Goal: Transaction & Acquisition: Purchase product/service

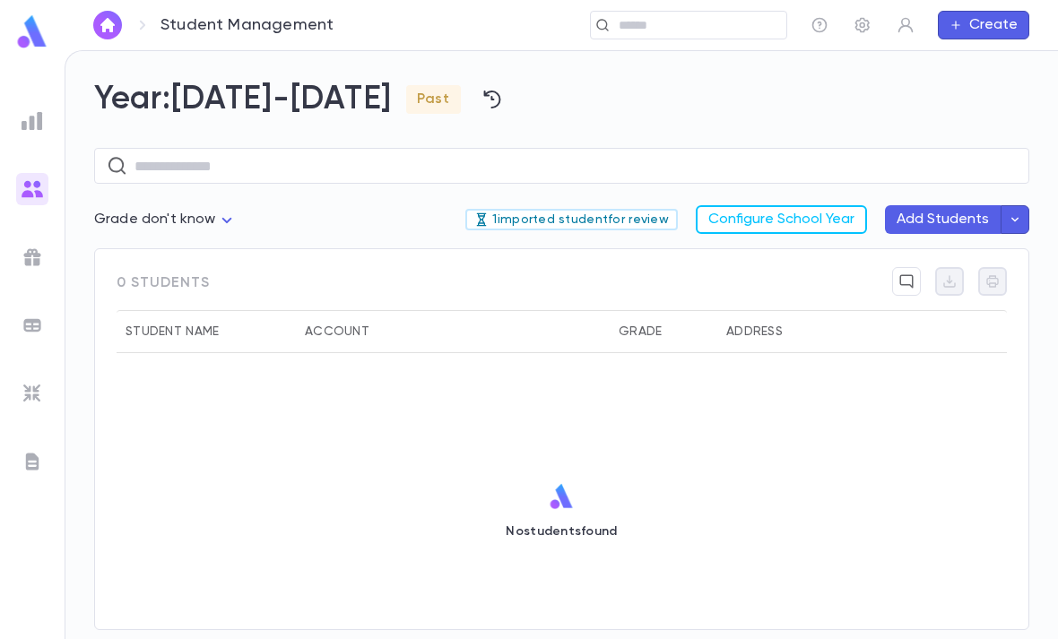
click at [227, 213] on body "Student Management ​ Create Year: [DATE]-[DATE] Past ​ Grade don't know *** 1 i…" at bounding box center [529, 344] width 1058 height 589
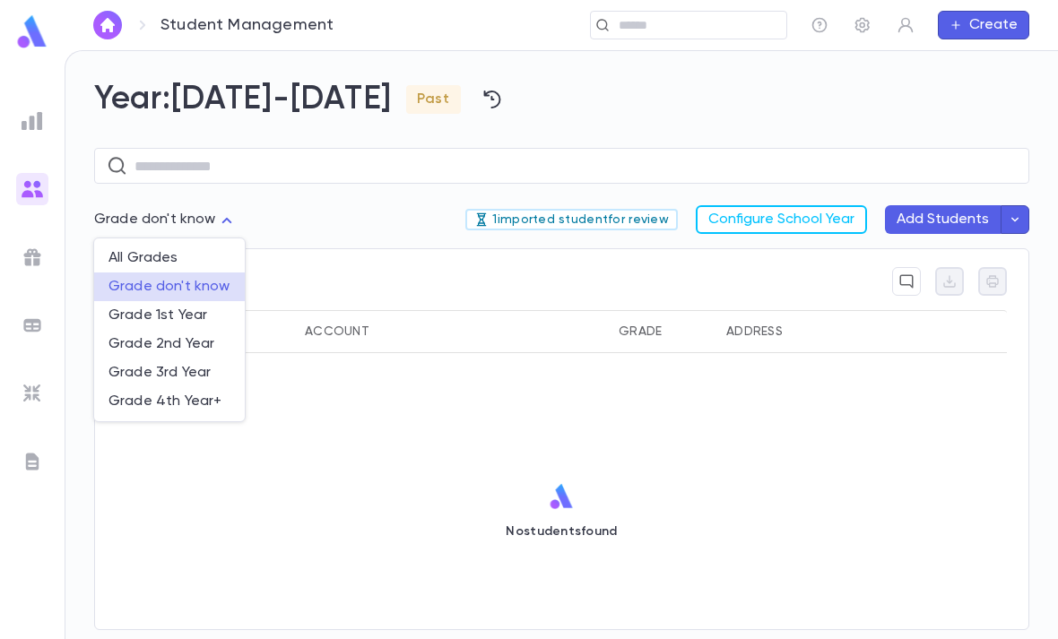
click at [204, 263] on span "All Grades" at bounding box center [170, 258] width 122 height 18
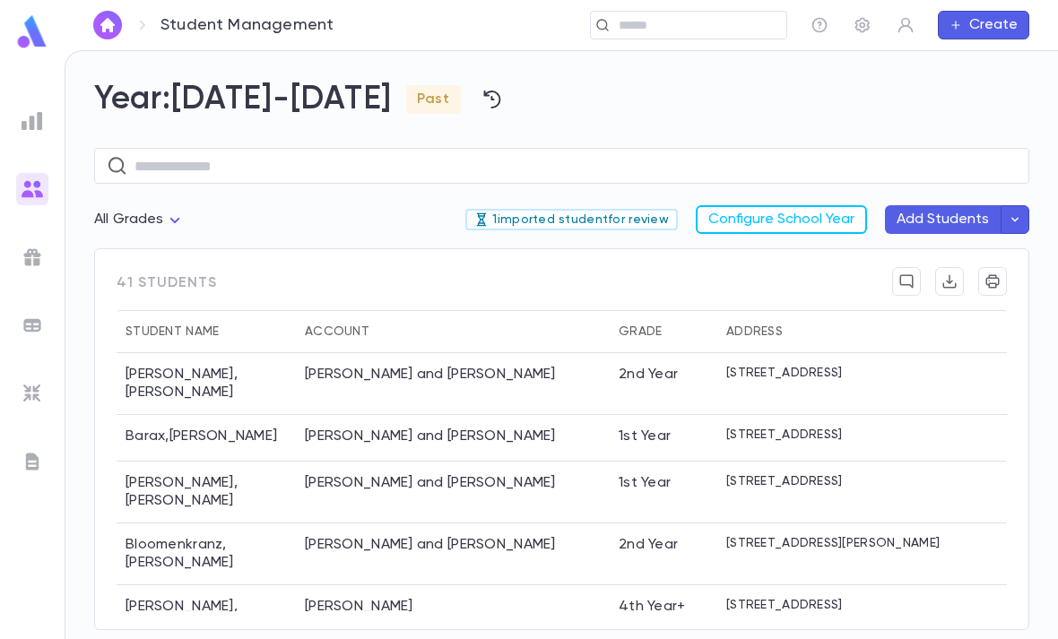
click at [612, 215] on p "1 imported student for review" at bounding box center [571, 220] width 195 height 14
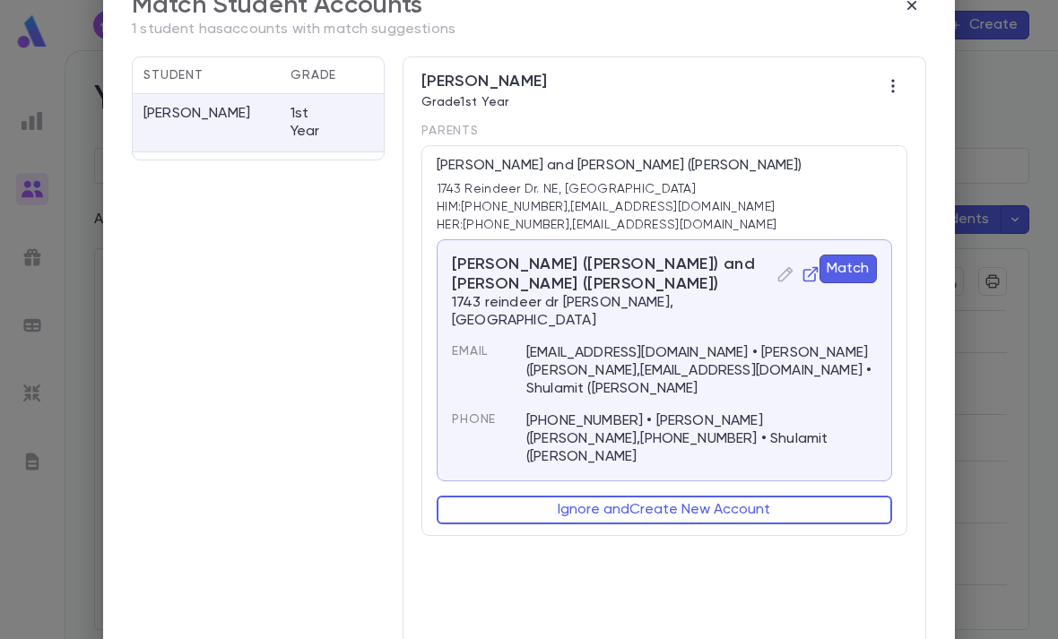
click at [825, 323] on div "[EMAIL_ADDRESS][DOMAIN_NAME] • [PERSON_NAME] ([PERSON_NAME],[EMAIL_ADDRESS][DOM…" at bounding box center [691, 360] width 372 height 75
click at [803, 275] on icon "button" at bounding box center [811, 274] width 18 height 18
click at [848, 267] on button "Match" at bounding box center [848, 269] width 57 height 29
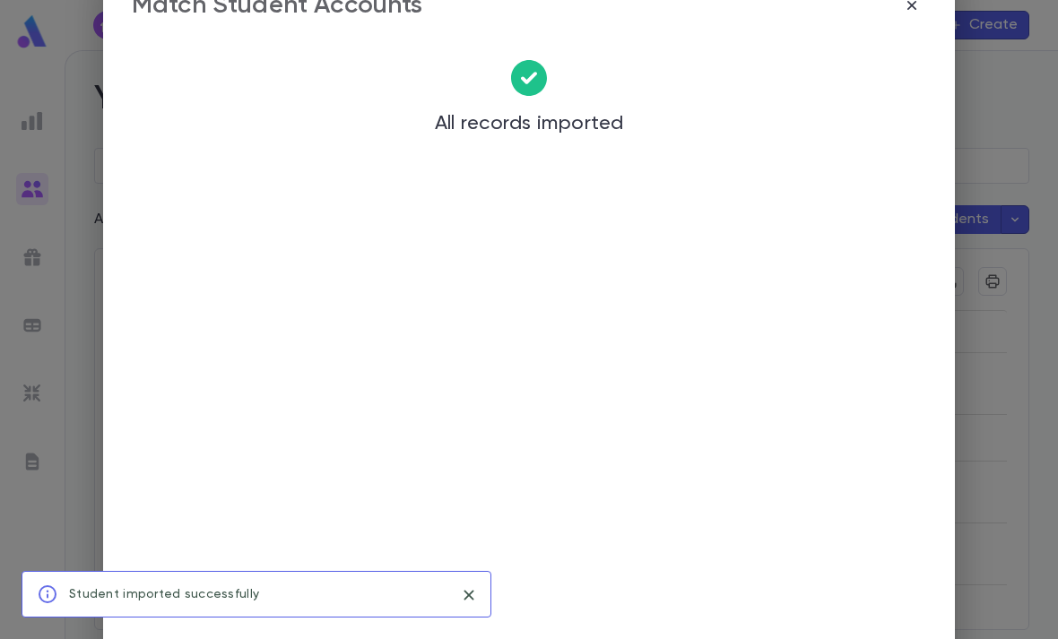
click at [916, 8] on icon "button" at bounding box center [911, 4] width 9 height 9
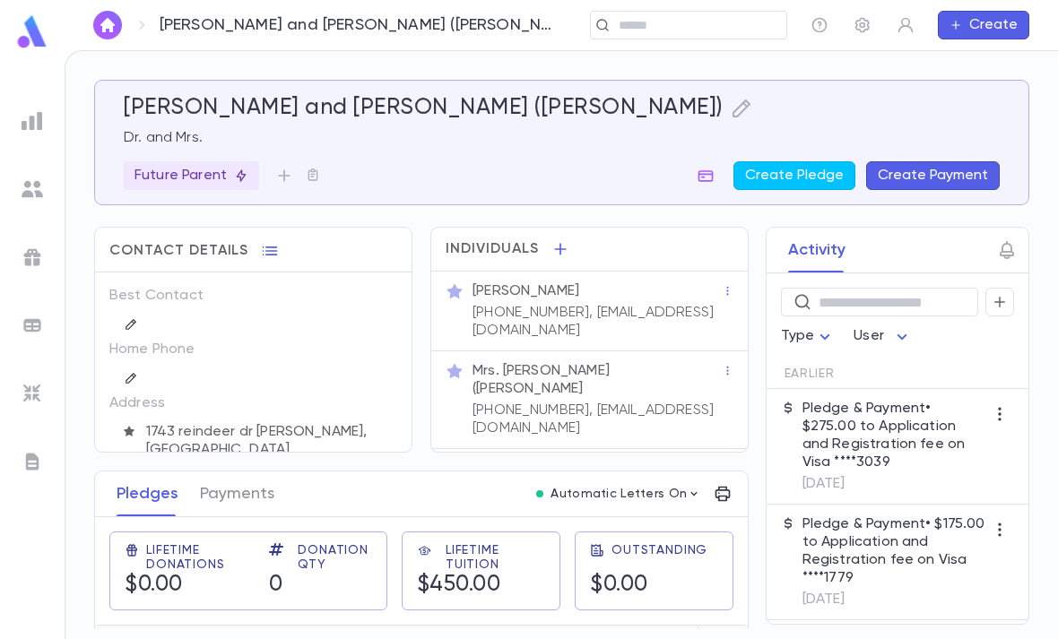
click at [681, 281] on div "[PERSON_NAME]" at bounding box center [595, 290] width 253 height 22
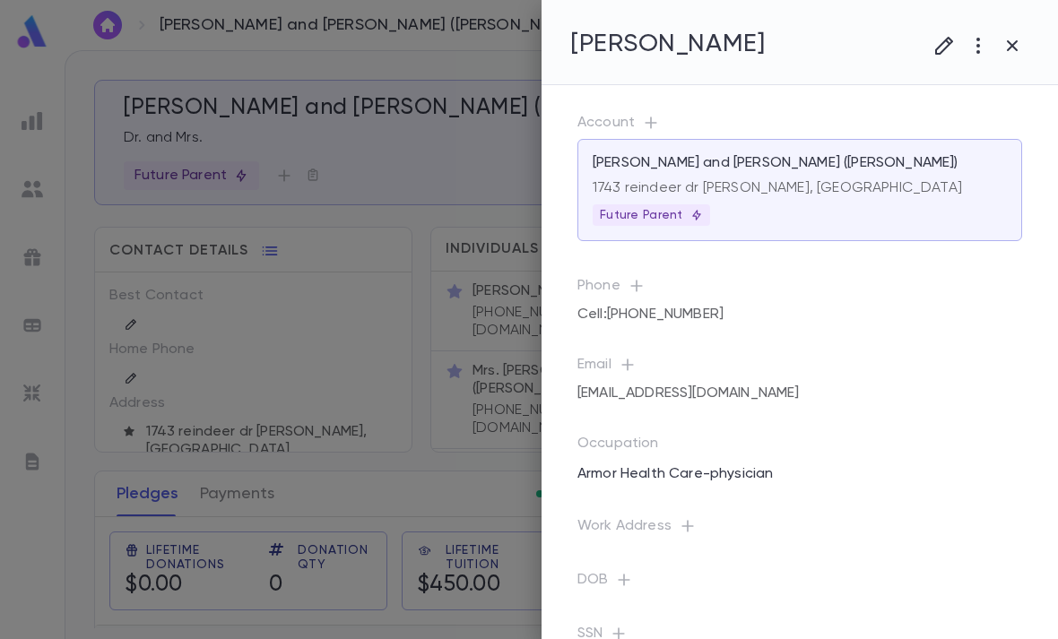
click at [942, 48] on icon "button" at bounding box center [944, 46] width 22 height 22
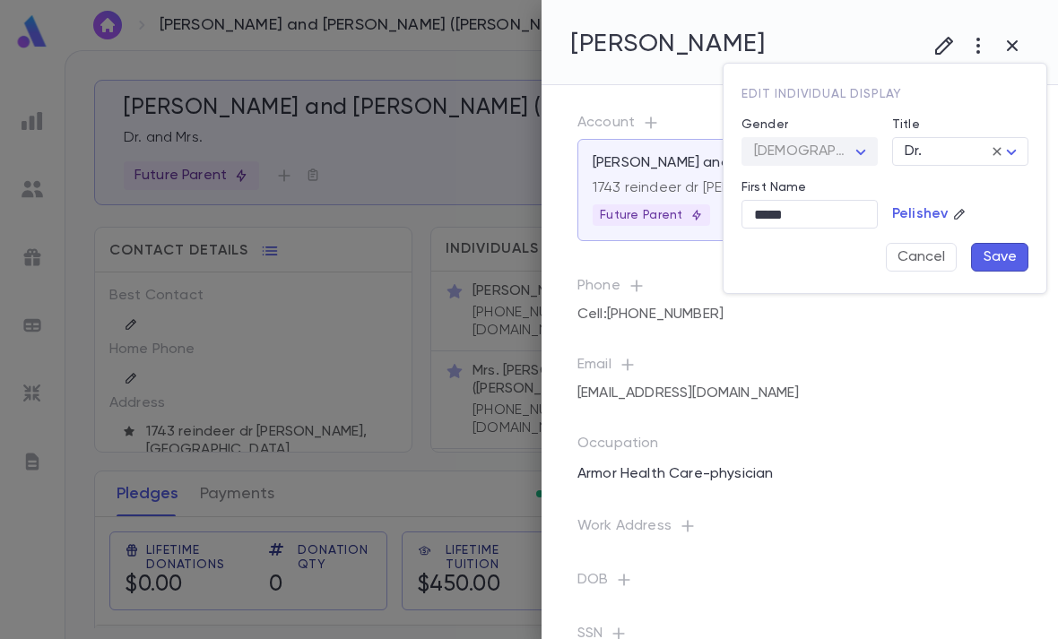
click at [833, 211] on input "*****" at bounding box center [810, 215] width 136 height 28
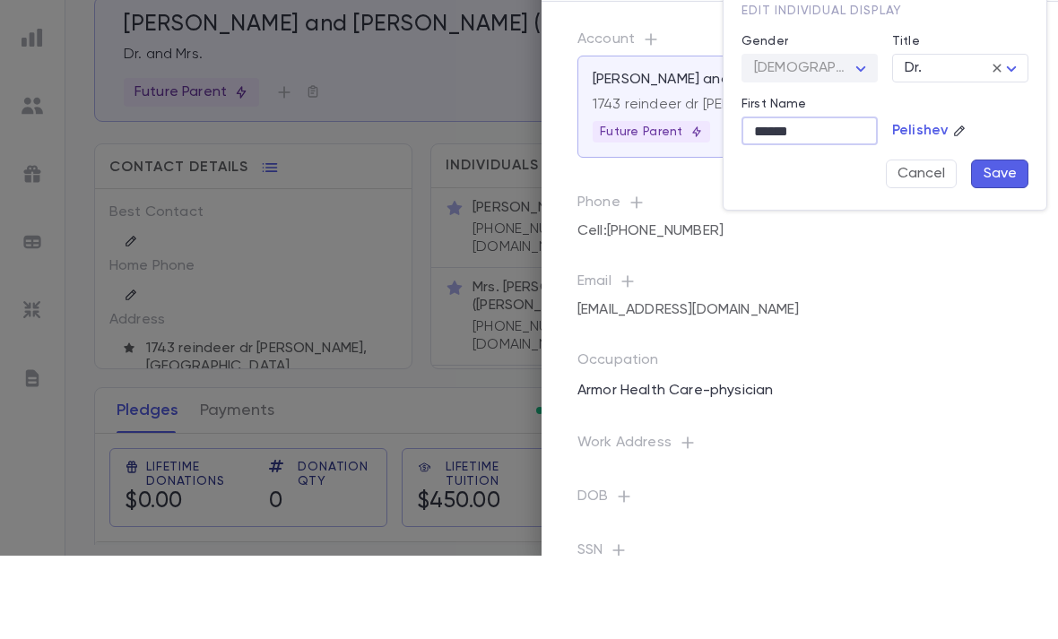
paste input "text"
type input "*****"
click at [1006, 243] on button "Save" at bounding box center [999, 257] width 57 height 29
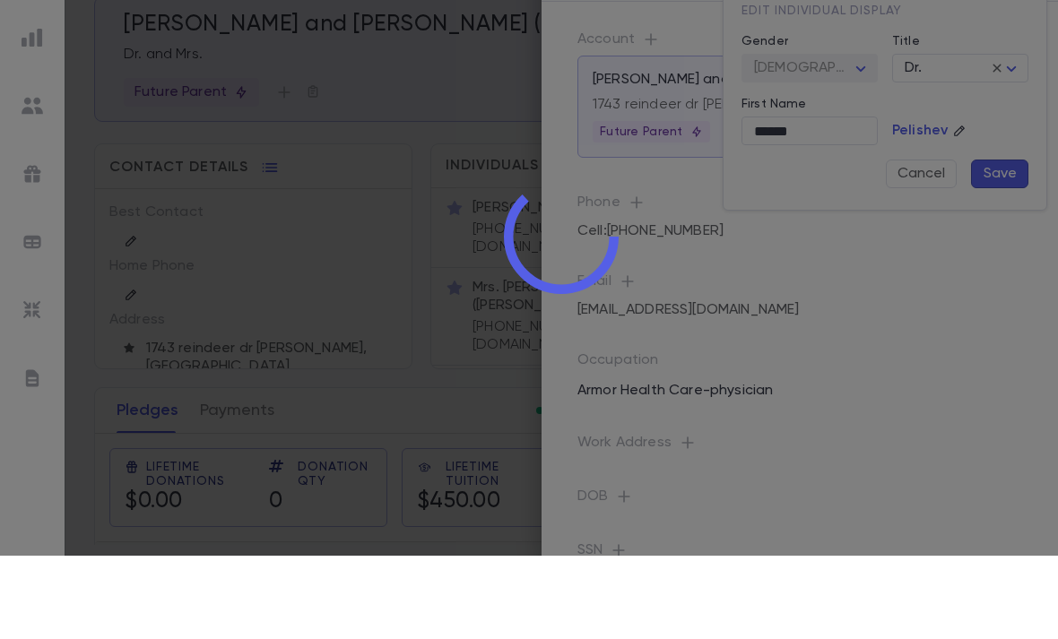
scroll to position [57, 0]
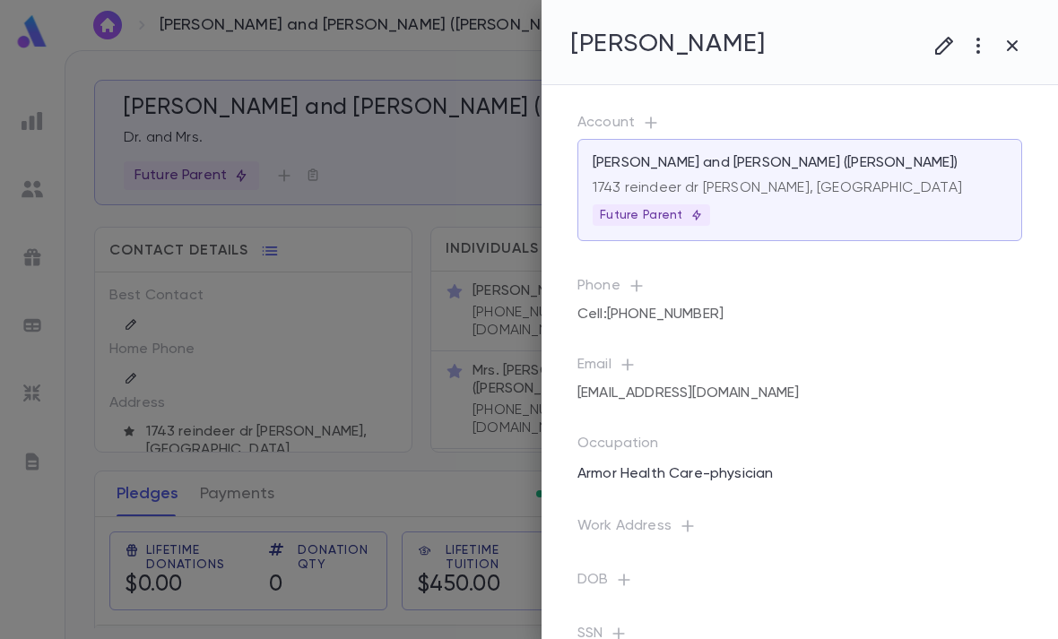
click at [940, 48] on icon "button" at bounding box center [944, 46] width 22 height 22
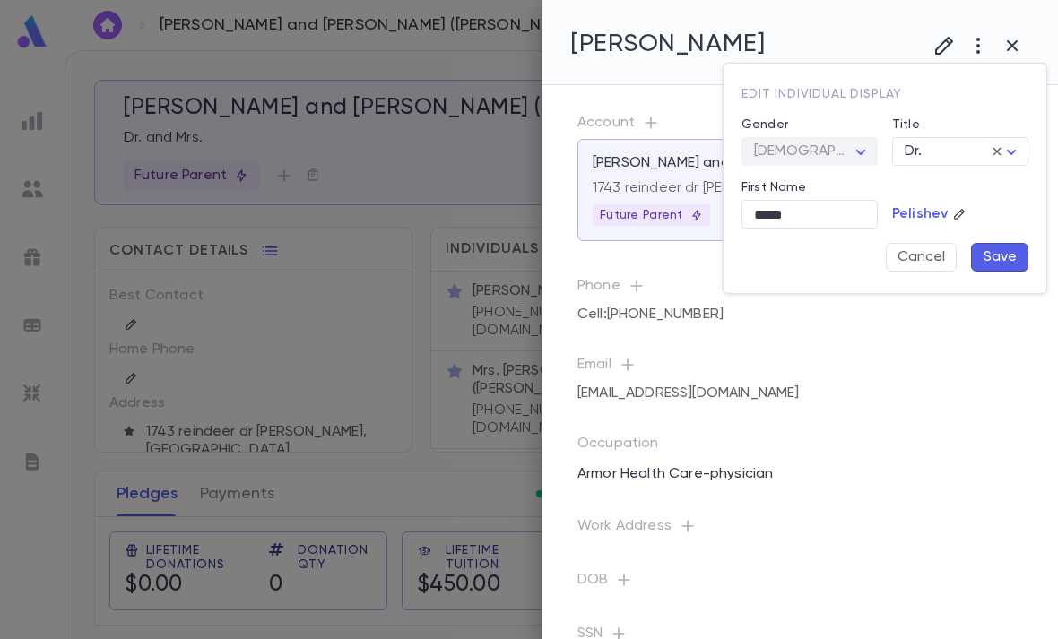
click at [826, 211] on input "*****" at bounding box center [810, 215] width 136 height 28
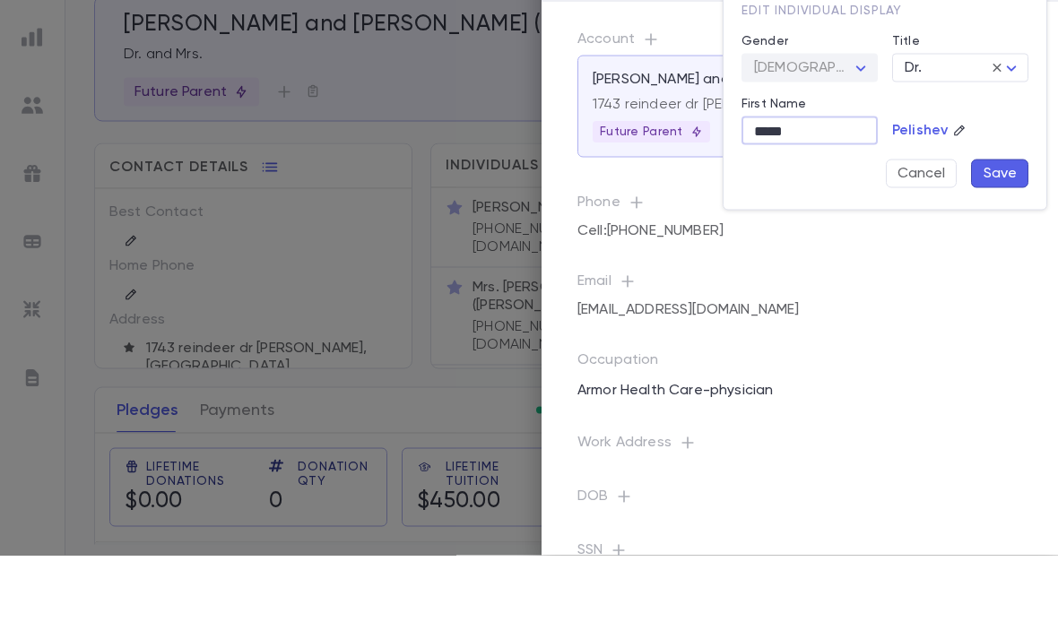
click at [921, 243] on button "Cancel" at bounding box center [921, 257] width 71 height 29
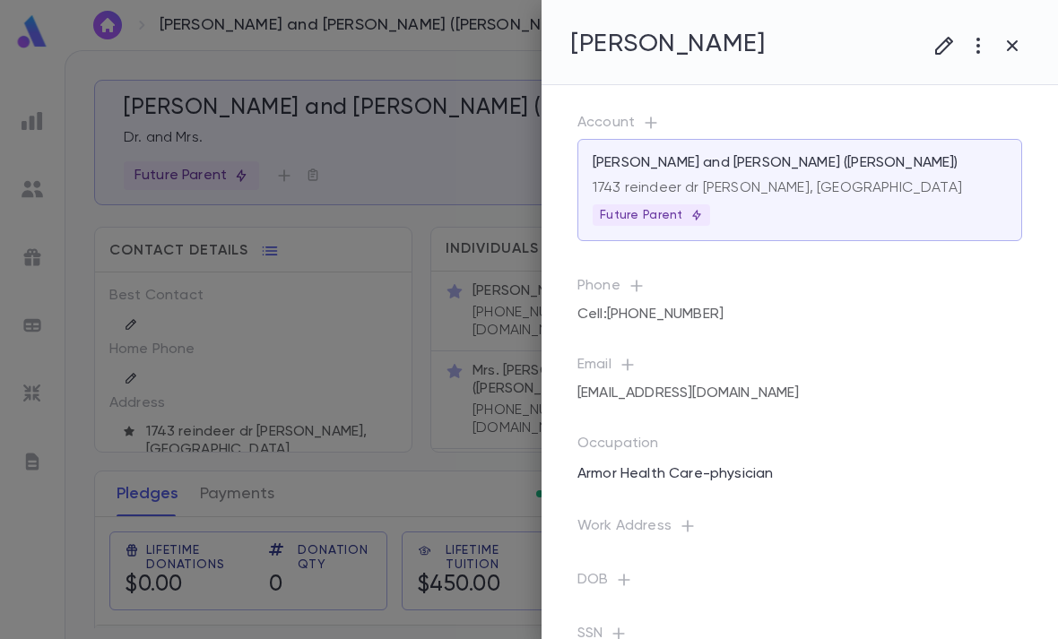
click at [1015, 34] on button "button" at bounding box center [1012, 46] width 34 height 34
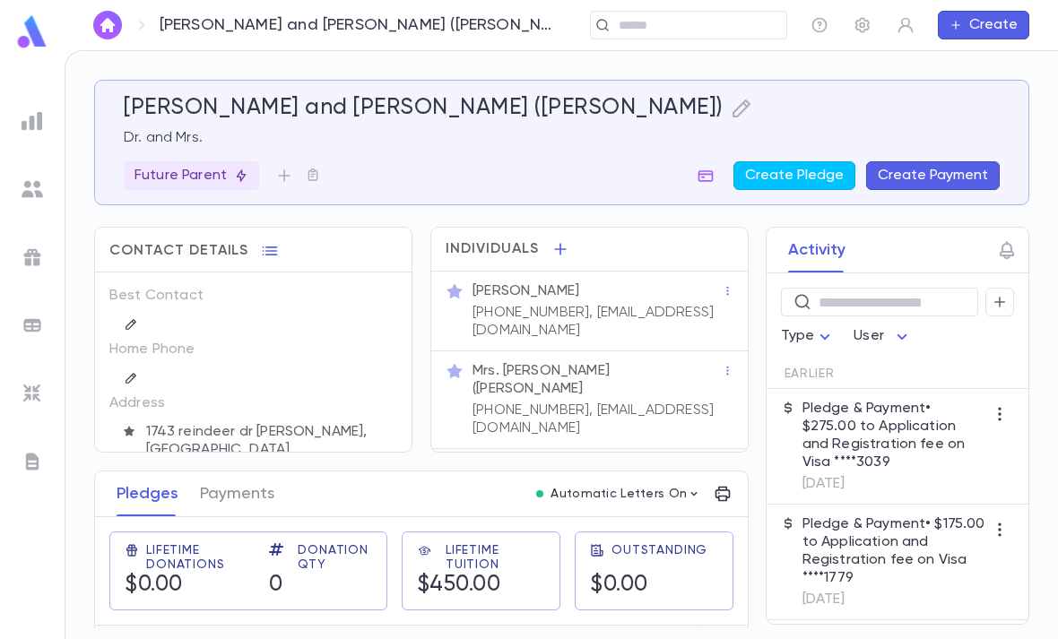
click at [28, 173] on div at bounding box center [32, 189] width 32 height 32
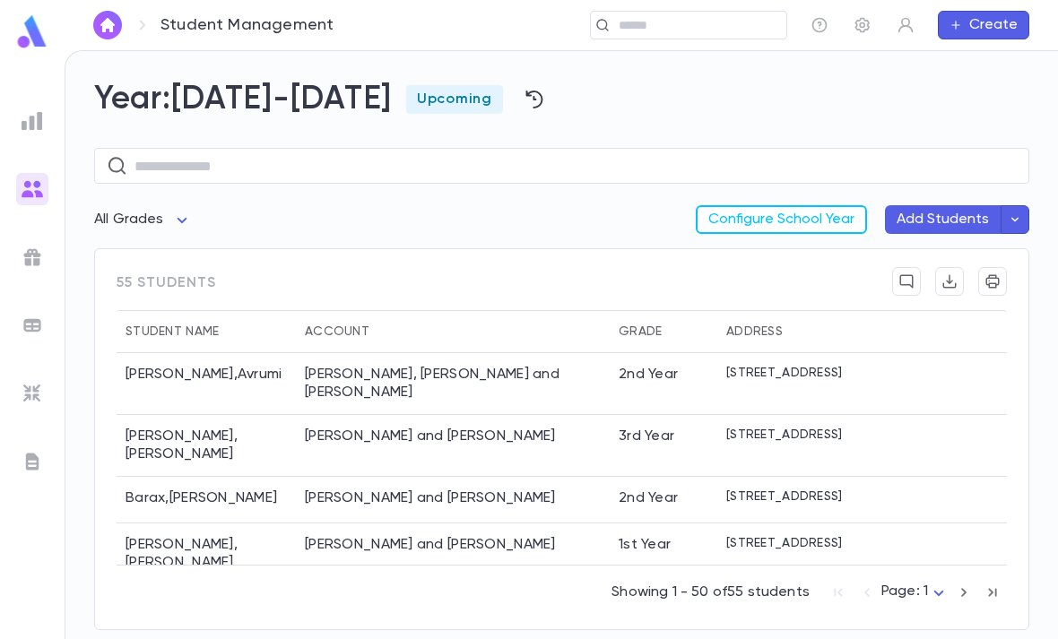
click at [165, 146] on body "Student Management ​ Create Year: [DATE]-[DATE] Upcoming ​ All Grades Configure…" at bounding box center [529, 344] width 1058 height 589
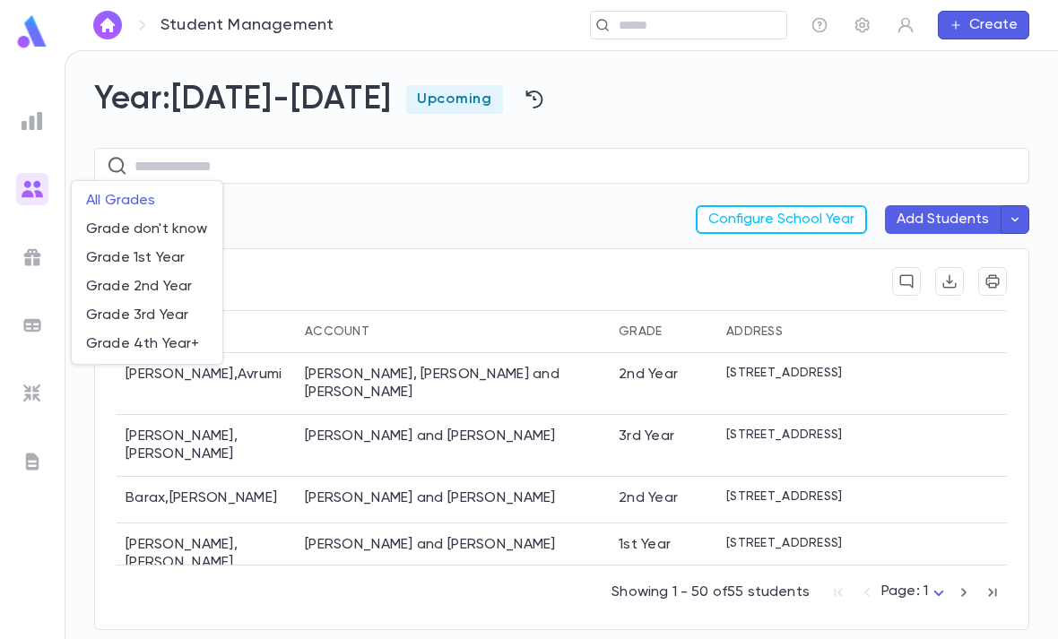
click at [403, 151] on div at bounding box center [529, 319] width 1058 height 639
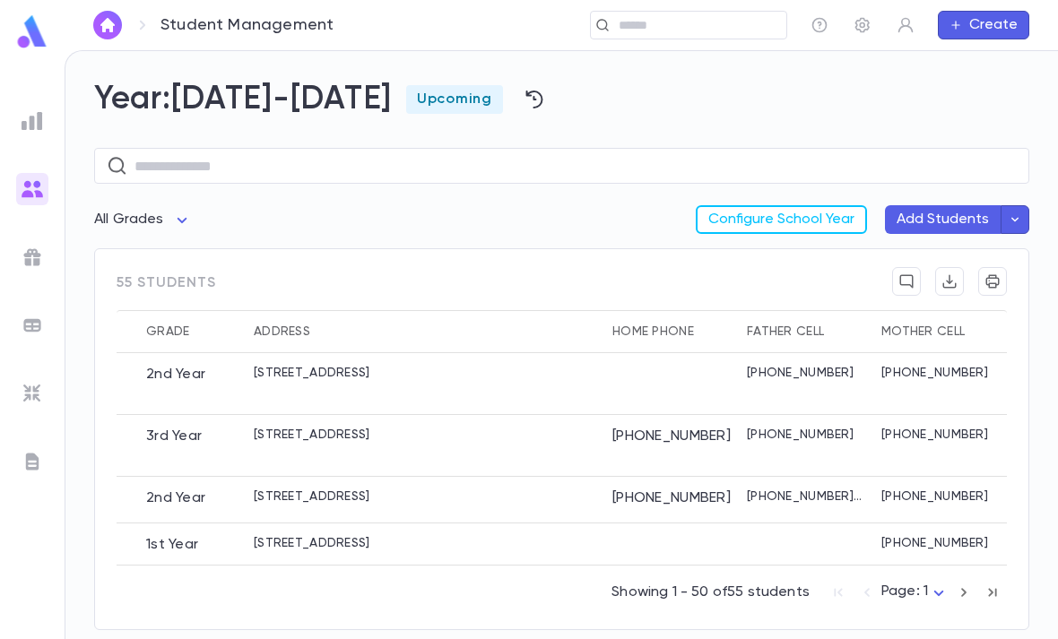
scroll to position [0, 473]
click at [34, 119] on img at bounding box center [33, 121] width 22 height 22
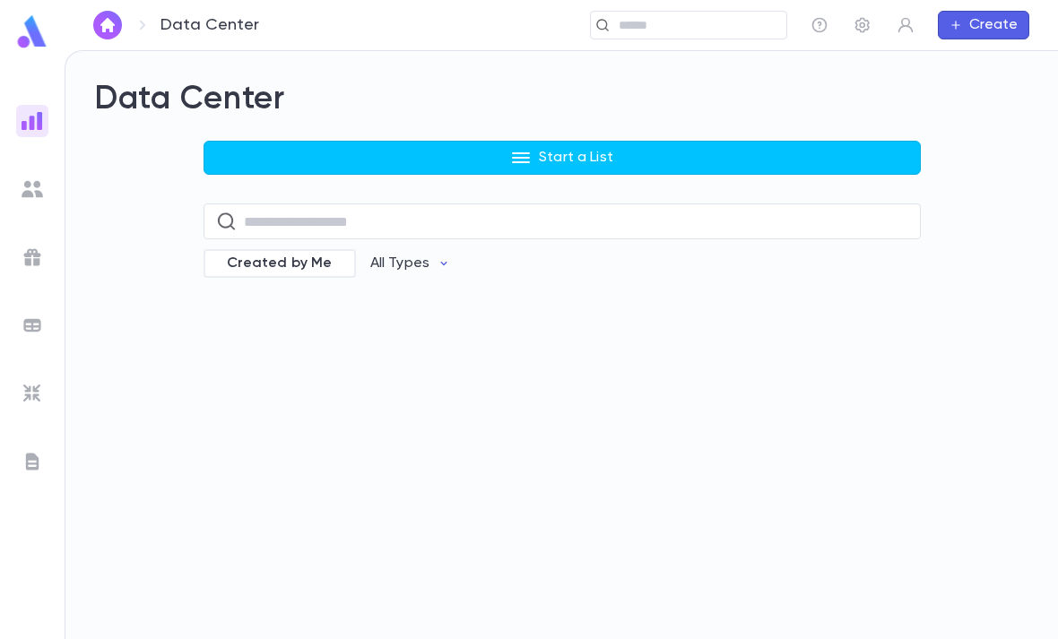
click at [590, 149] on p "Start a List" at bounding box center [576, 158] width 74 height 18
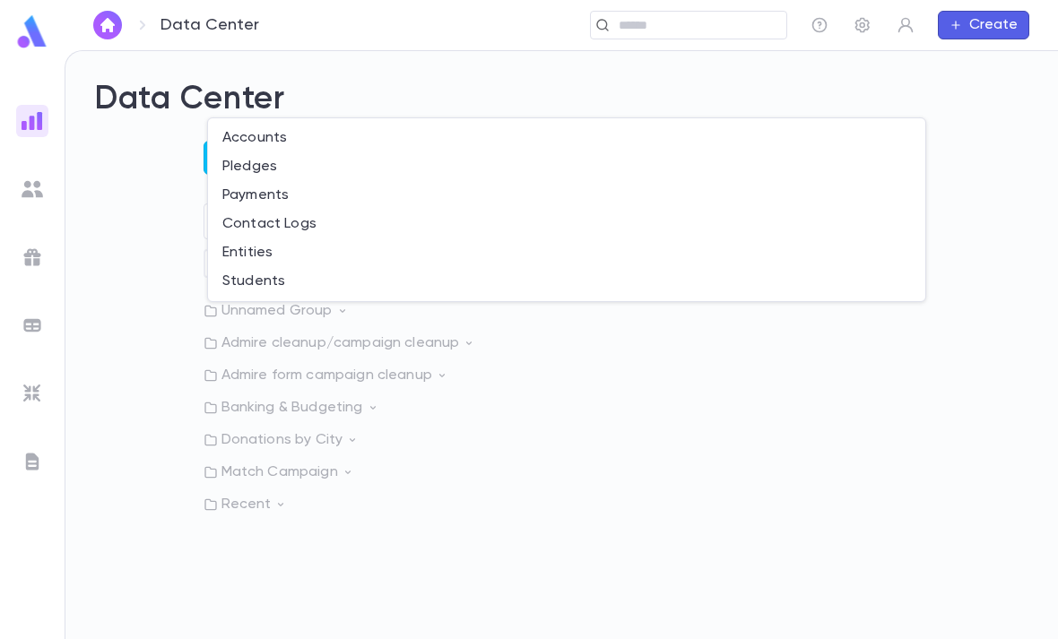
click at [408, 275] on li "Students" at bounding box center [566, 281] width 717 height 29
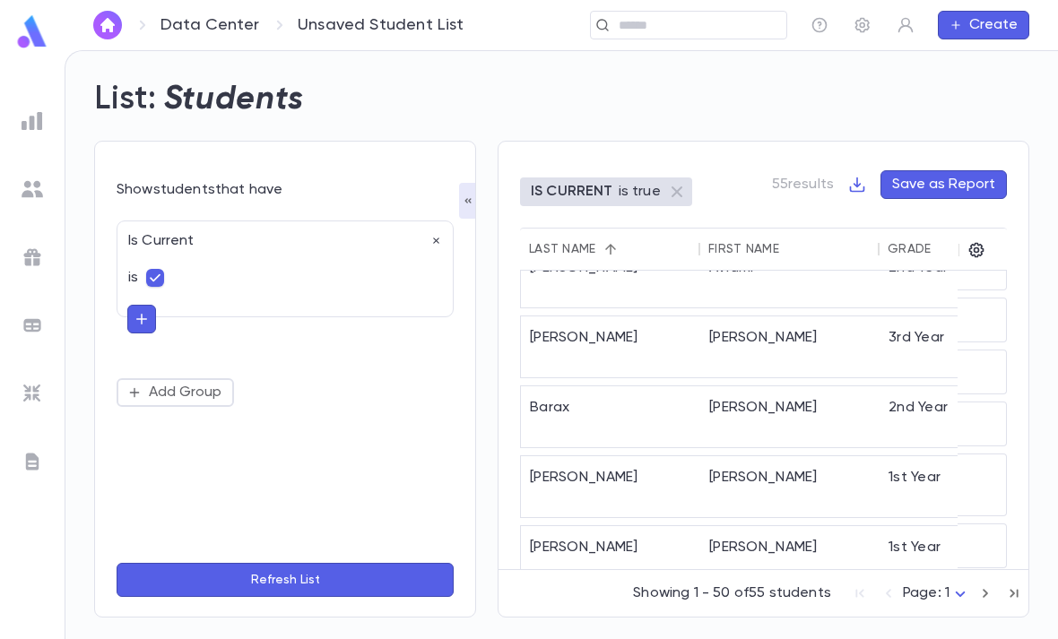
scroll to position [32, 0]
click at [147, 310] on icon "button" at bounding box center [142, 319] width 16 height 18
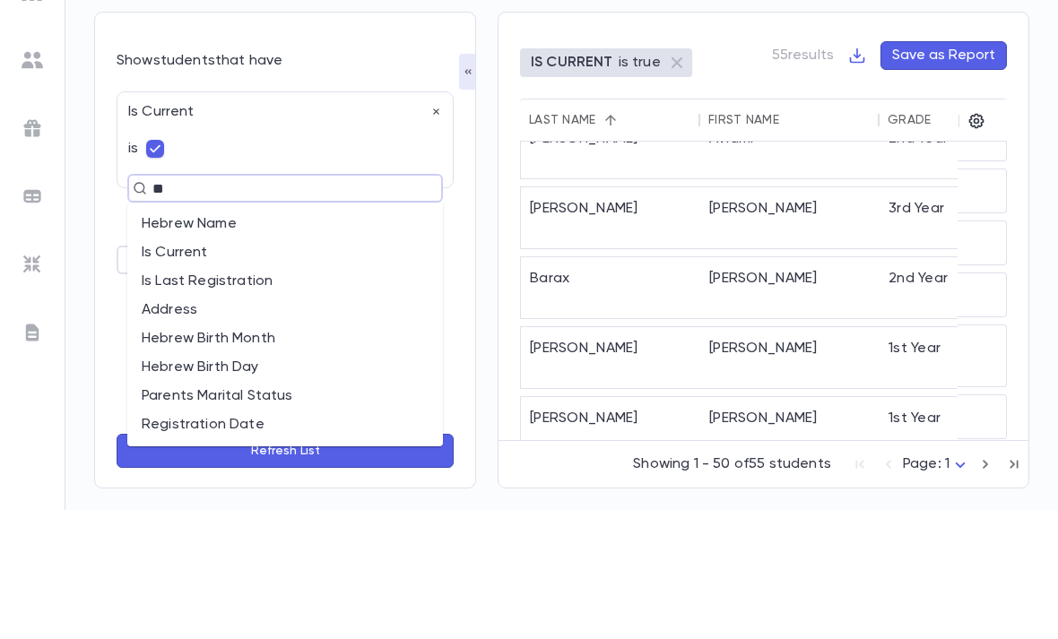
type input "***"
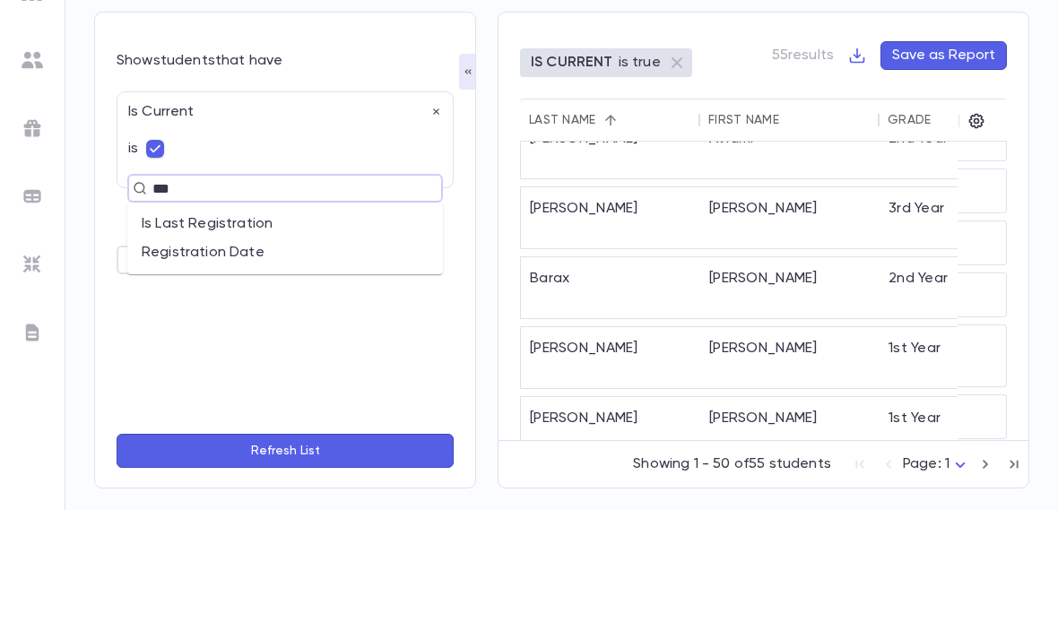
click at [276, 368] on li "Registration Date" at bounding box center [285, 382] width 316 height 29
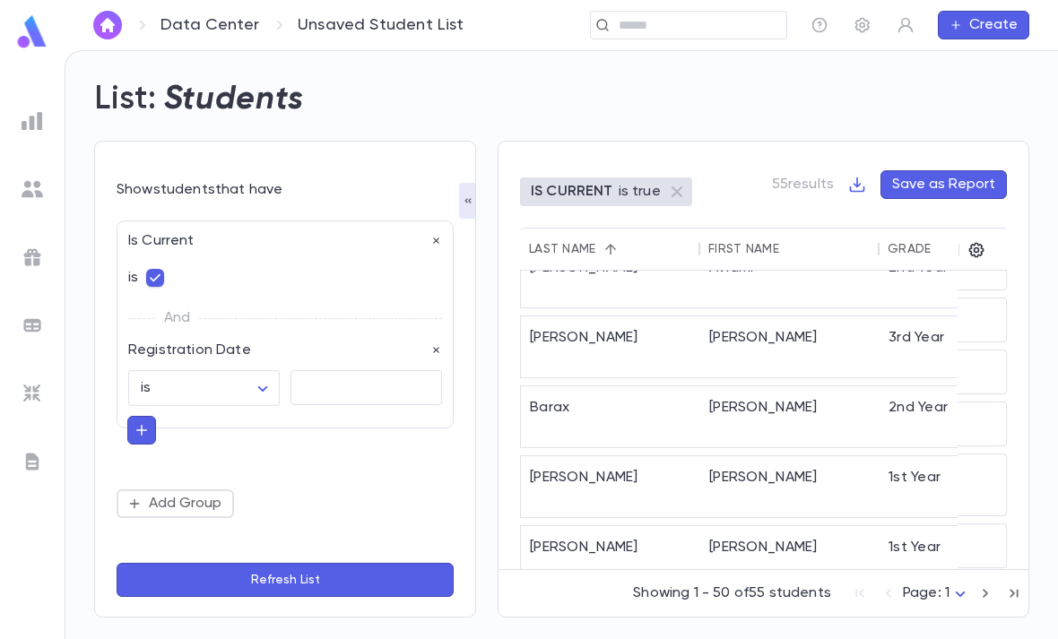
click at [331, 370] on textarea at bounding box center [366, 387] width 126 height 35
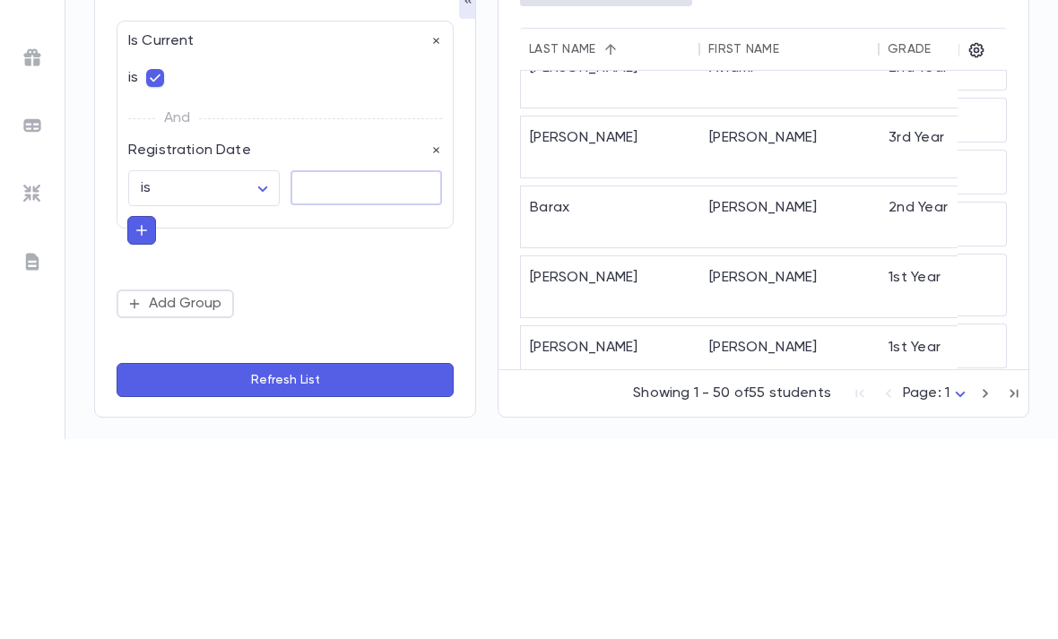
click at [264, 135] on body "Data Center Unsaved Student List ​ Create List: Students Show students that hav…" at bounding box center [529, 344] width 1058 height 589
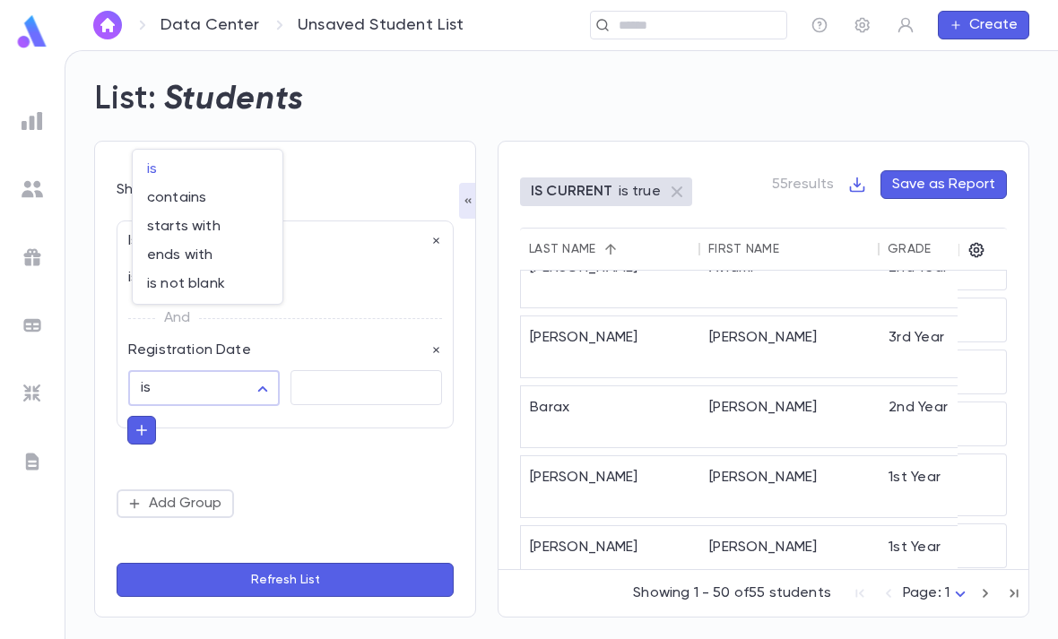
click at [253, 344] on div at bounding box center [529, 319] width 1058 height 639
click at [231, 326] on body "Data Center Unsaved Student List ​ Create List: Students Show students that hav…" at bounding box center [529, 344] width 1058 height 589
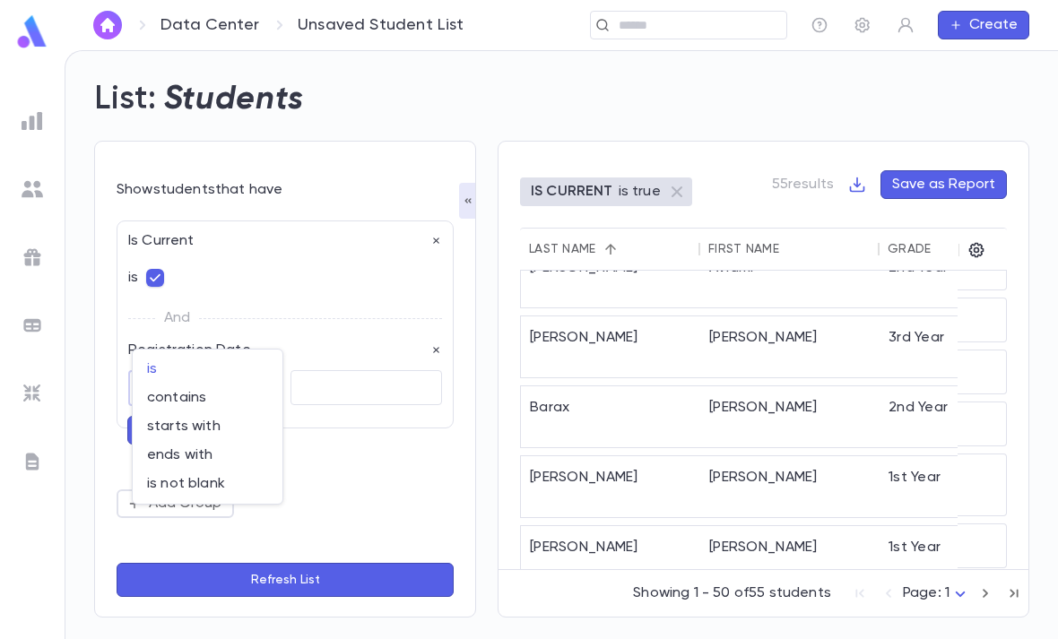
click at [217, 481] on span "is not blank" at bounding box center [207, 484] width 121 height 18
type input "**********"
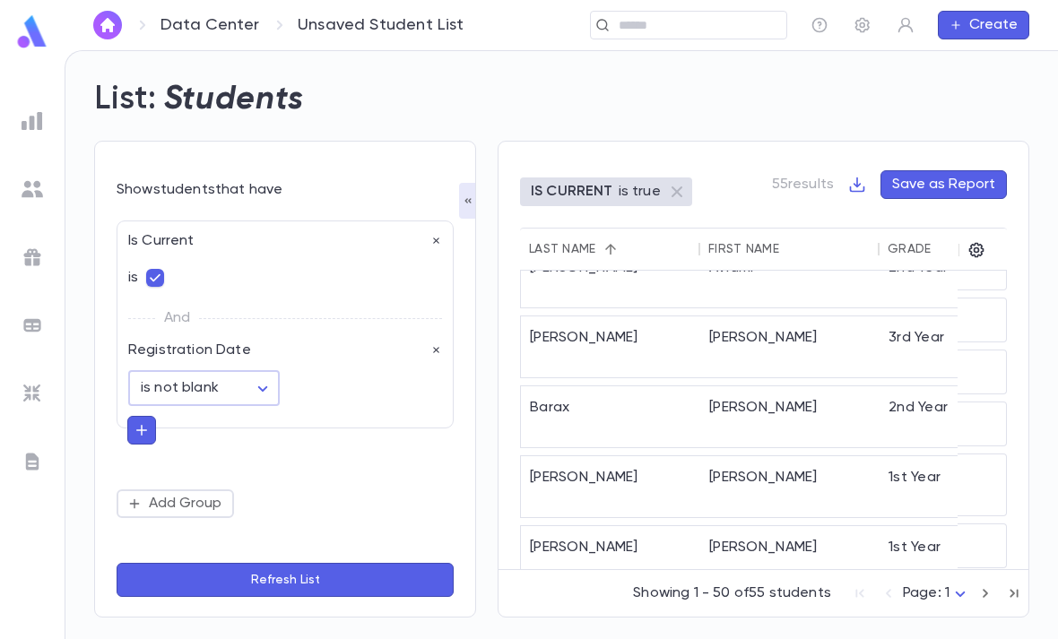
click at [345, 577] on button "Refresh List" at bounding box center [285, 580] width 337 height 34
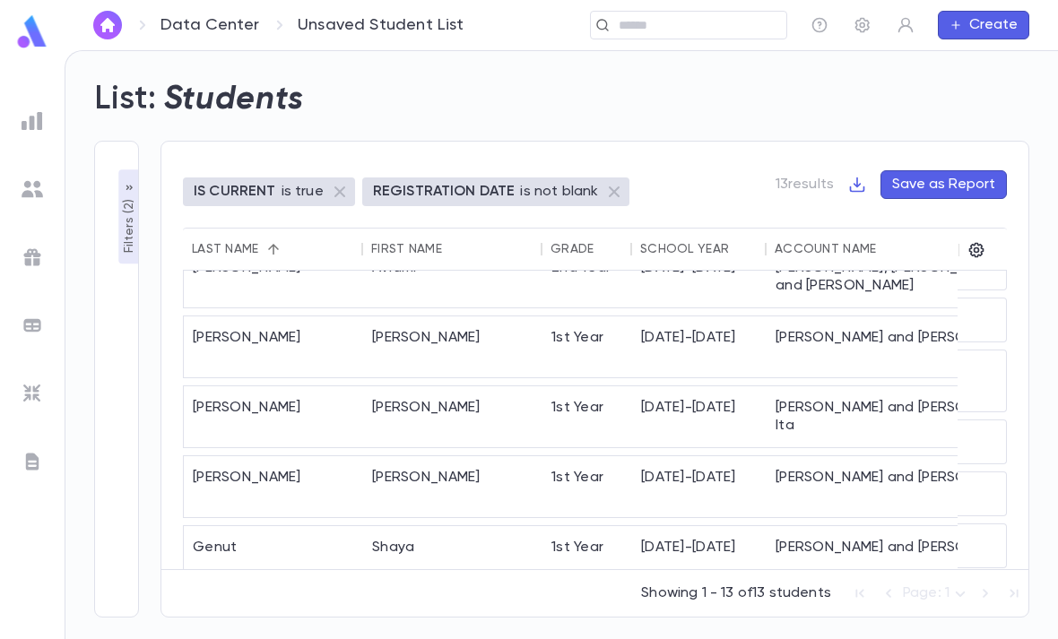
click at [23, 119] on img at bounding box center [33, 121] width 22 height 22
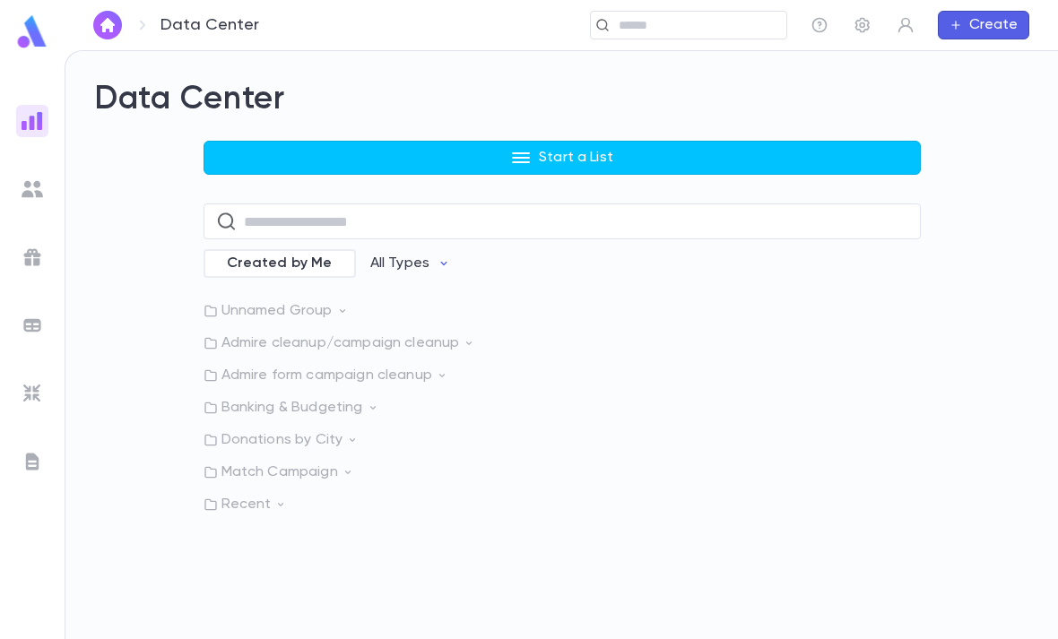
click at [30, 191] on img at bounding box center [33, 189] width 22 height 22
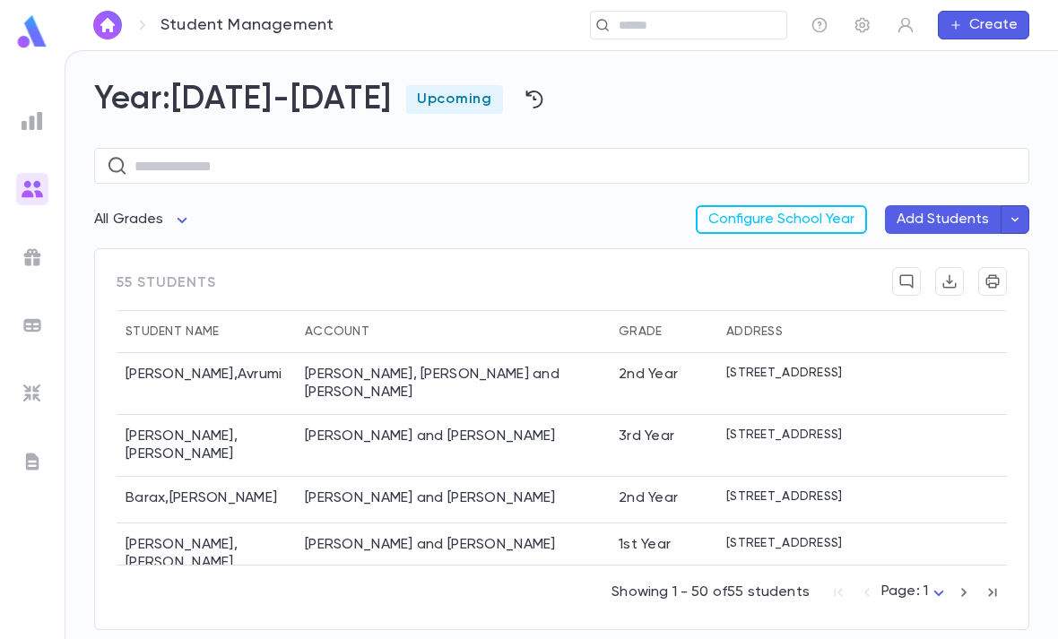
click at [646, 310] on div "Grade" at bounding box center [640, 331] width 43 height 43
click at [651, 310] on div "Grade" at bounding box center [640, 331] width 43 height 43
click at [647, 310] on div "Grade" at bounding box center [640, 331] width 43 height 43
click at [653, 310] on div "Grade" at bounding box center [640, 331] width 43 height 43
click at [696, 310] on div "Grade" at bounding box center [664, 331] width 90 height 43
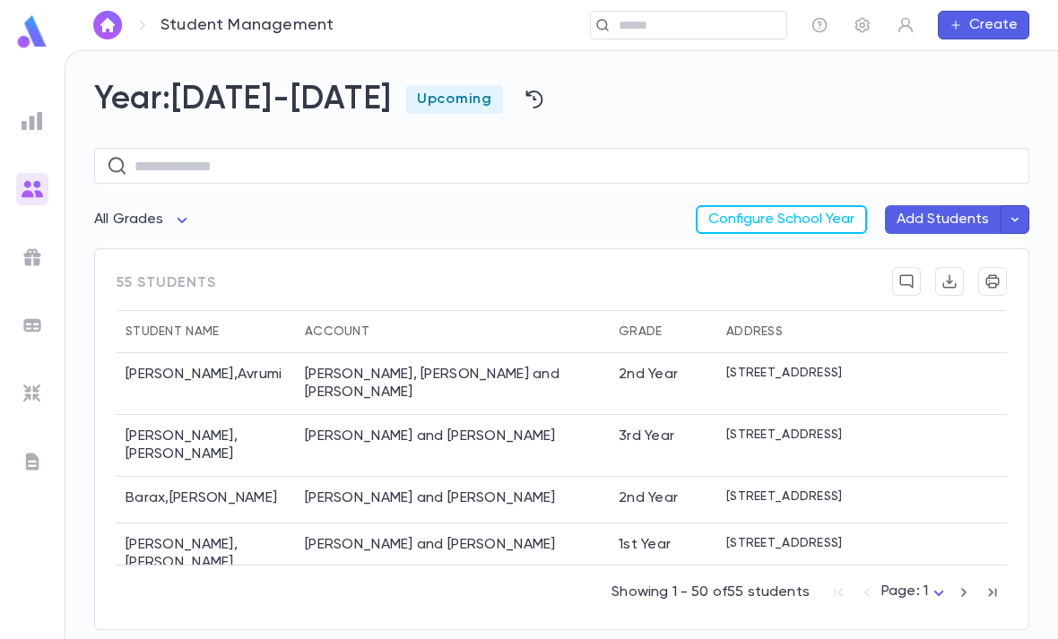
click at [13, 132] on ul at bounding box center [32, 369] width 65 height 542
click at [33, 125] on img at bounding box center [33, 121] width 22 height 22
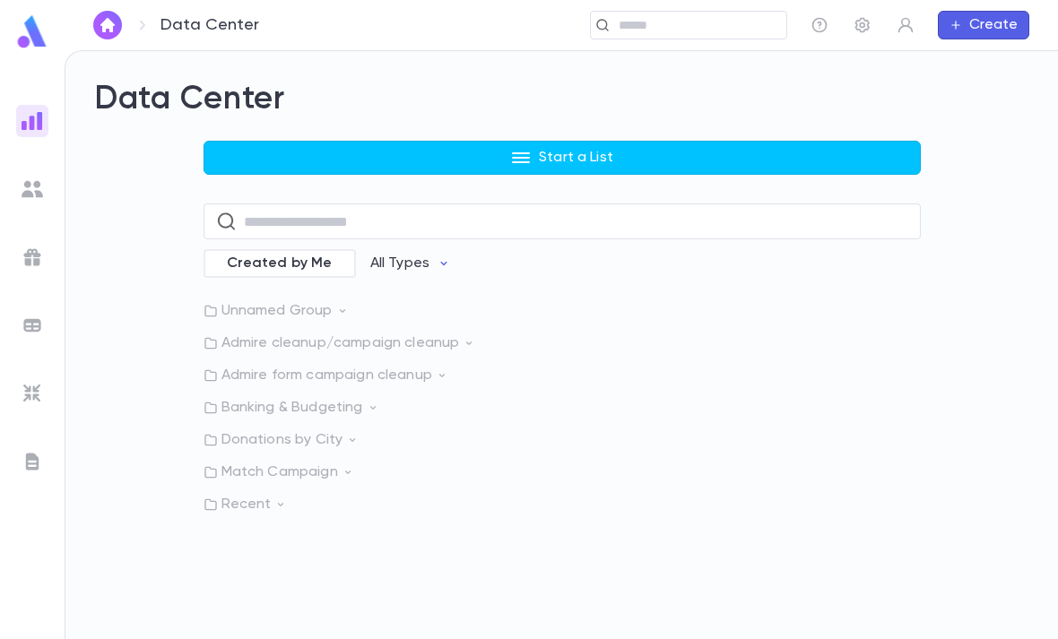
click at [690, 23] on input "text" at bounding box center [696, 25] width 166 height 17
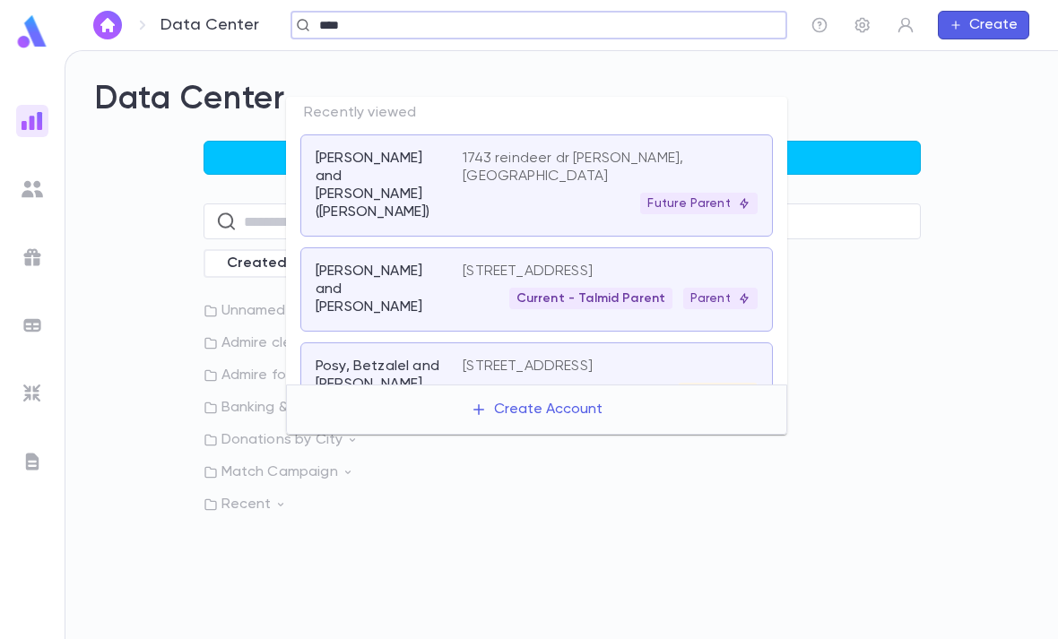
type input "****"
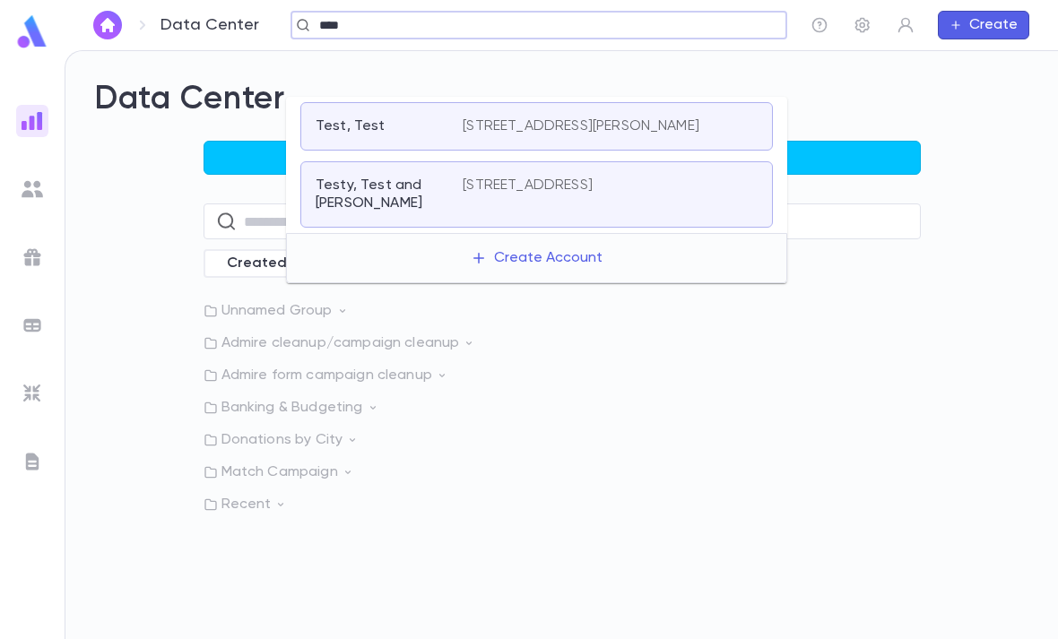
click at [593, 177] on p "2810 cheswolde rd, baltimore md 21209 United States" at bounding box center [528, 186] width 130 height 18
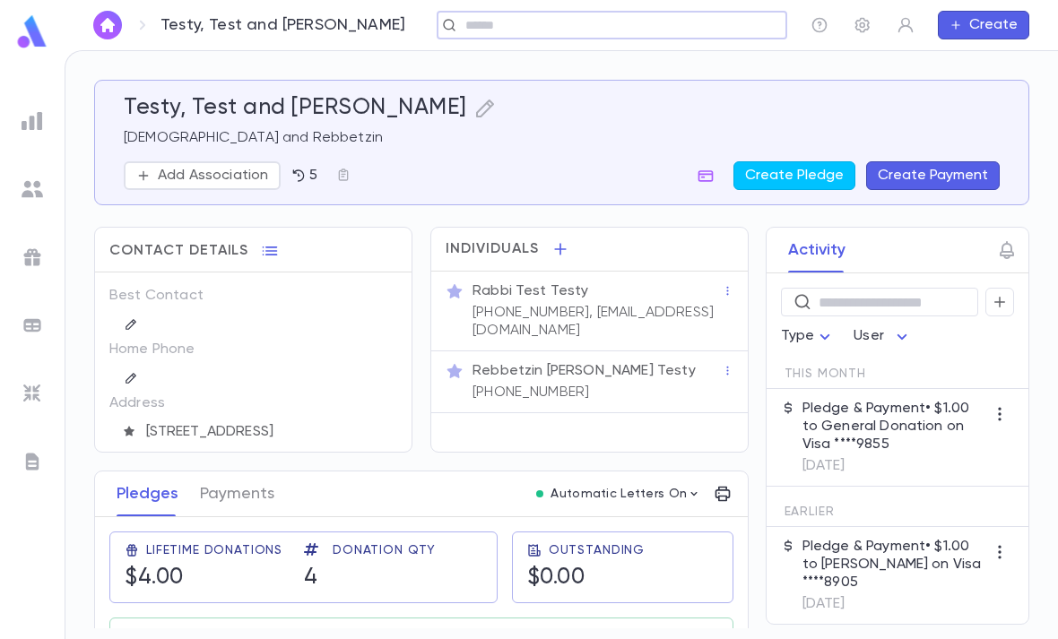
click at [804, 161] on button "Create Pledge" at bounding box center [795, 175] width 122 height 29
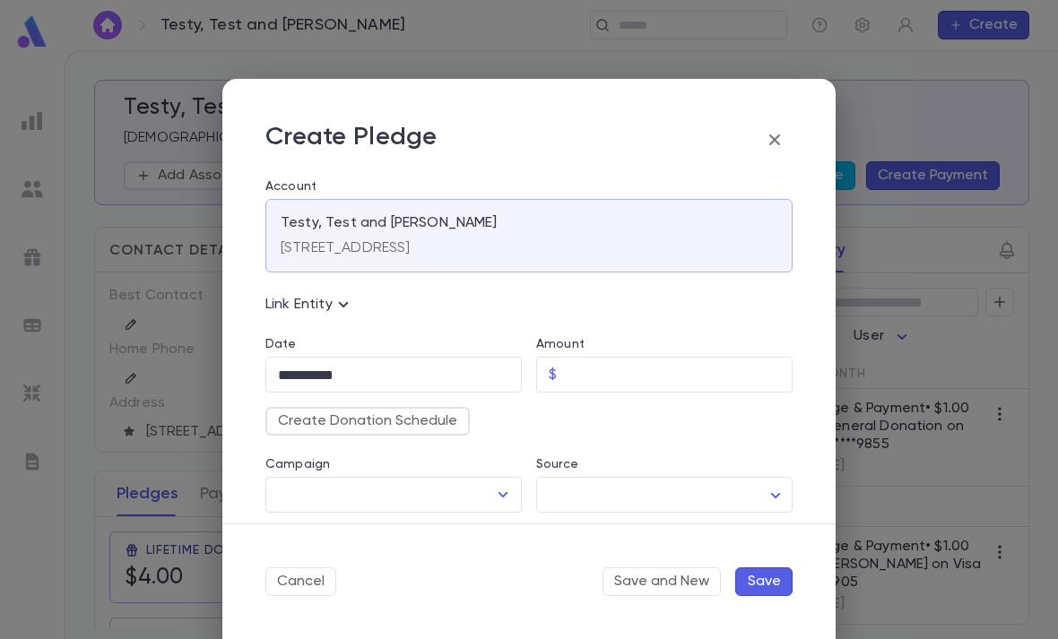
click at [784, 150] on icon "button" at bounding box center [775, 140] width 22 height 22
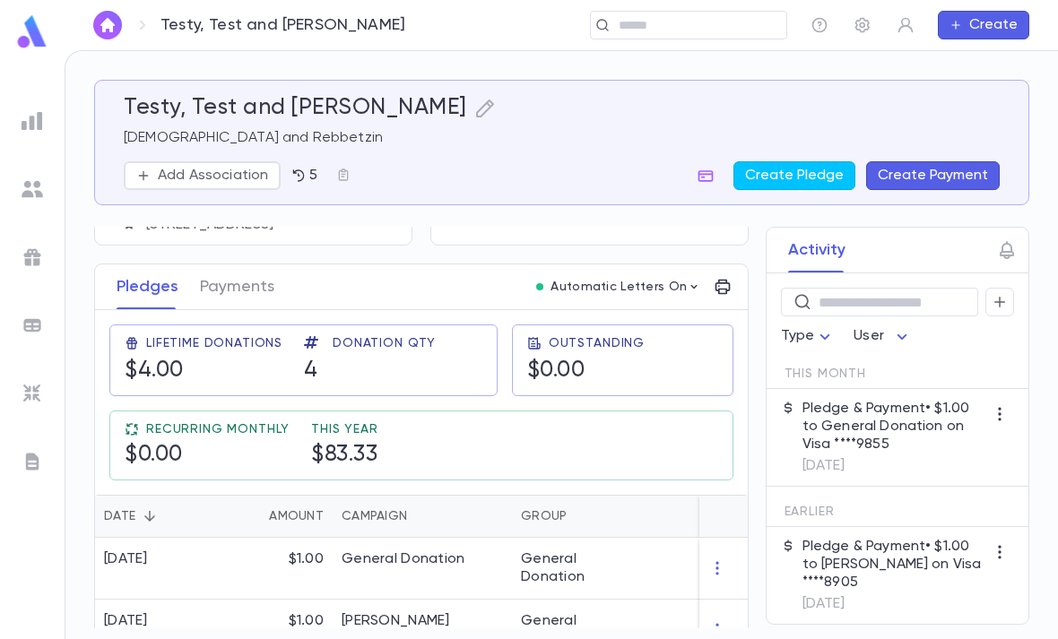
scroll to position [213, 0]
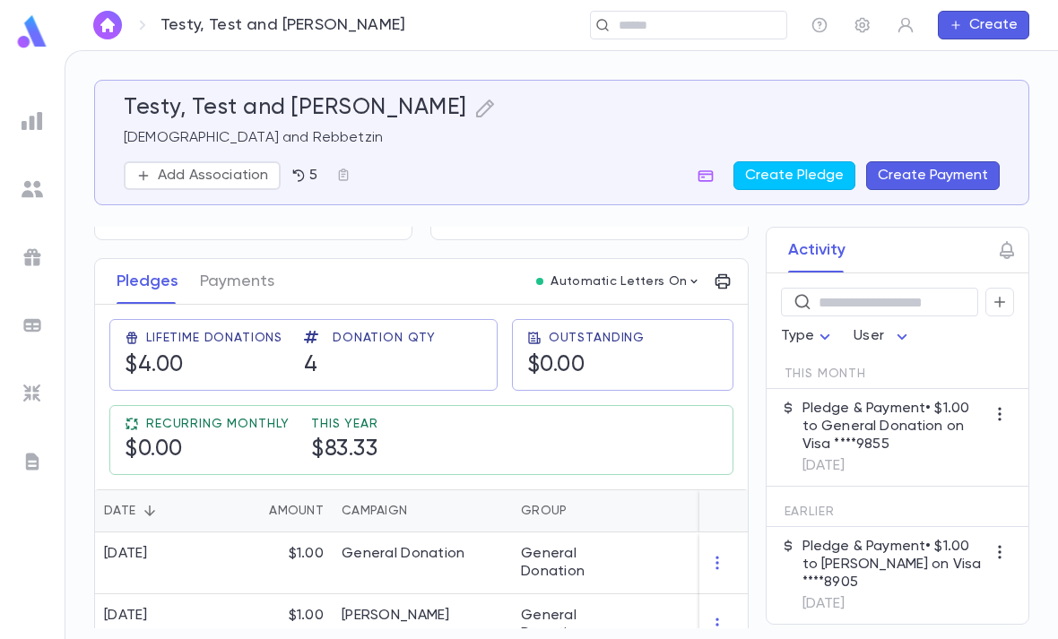
click at [807, 161] on button "Create Pledge" at bounding box center [795, 175] width 122 height 29
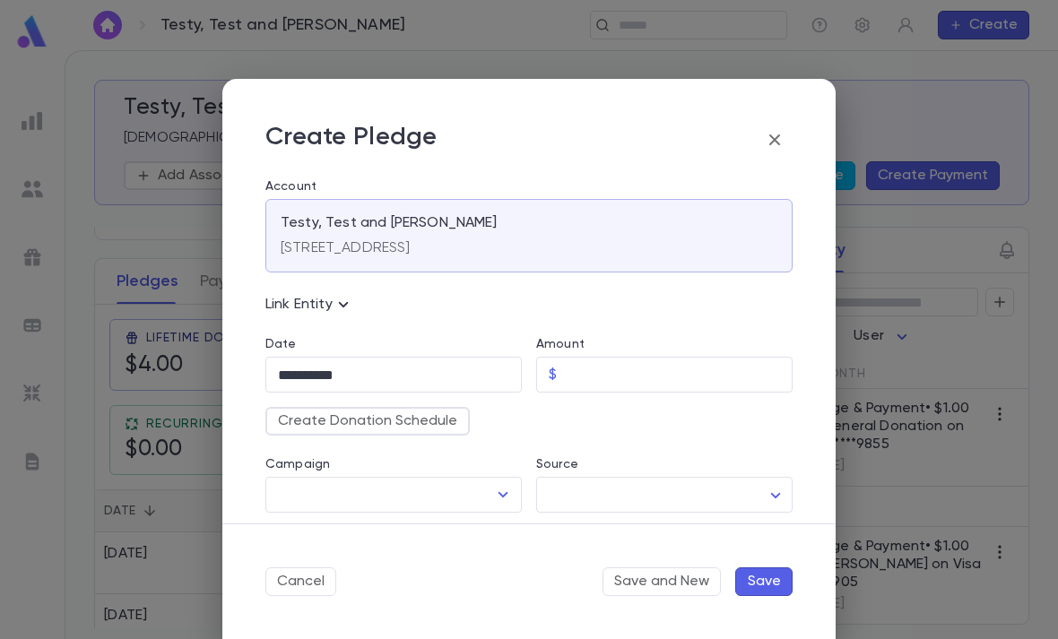
click at [630, 369] on input "Amount" at bounding box center [678, 375] width 229 height 35
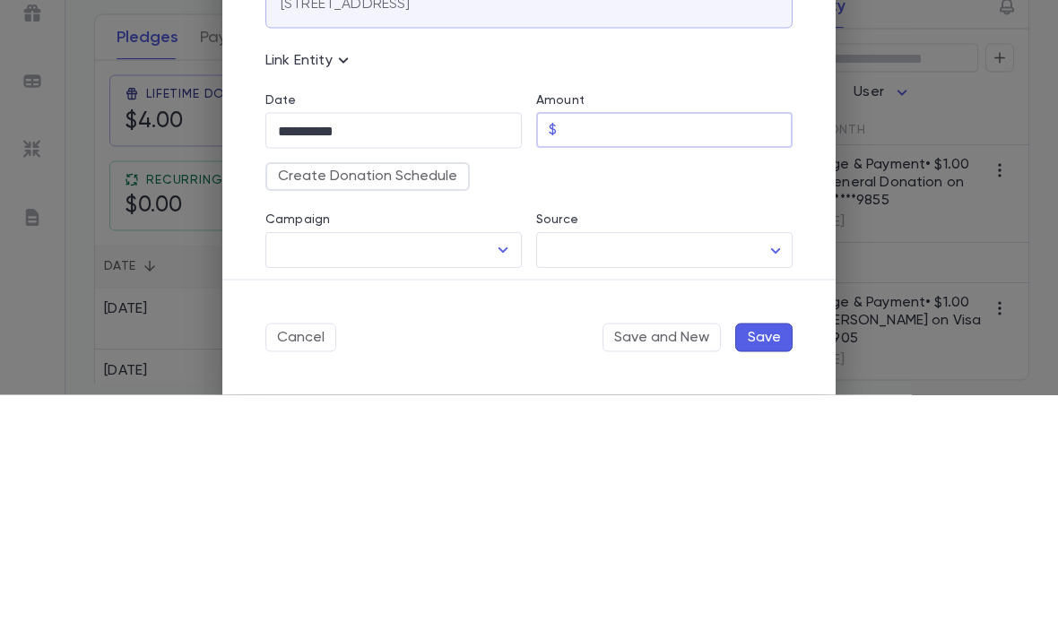
type input "****"
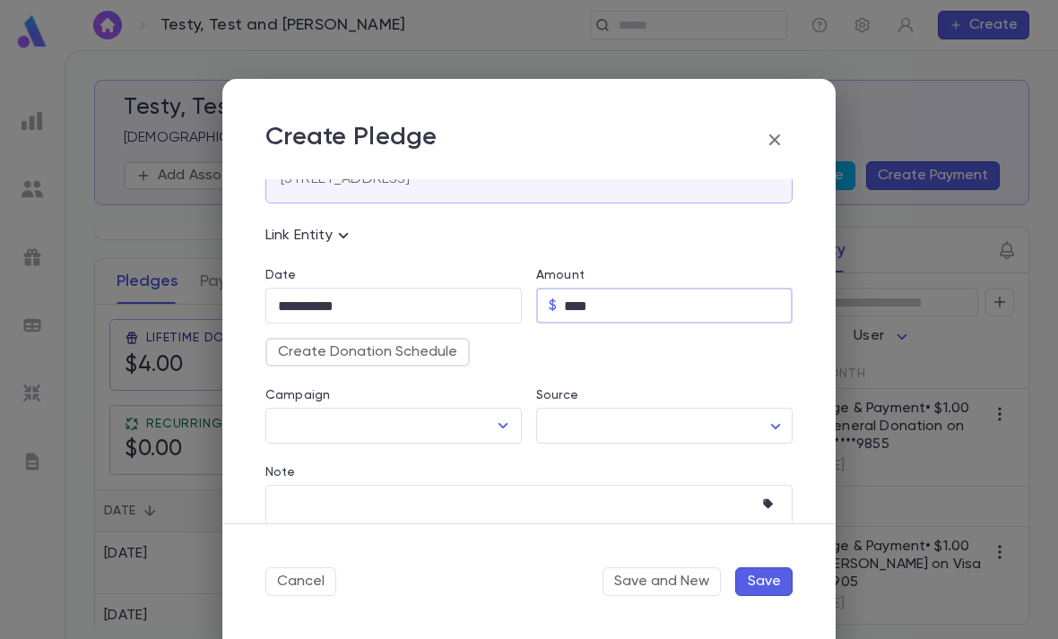
scroll to position [73, 0]
click at [499, 412] on icon "Open" at bounding box center [503, 423] width 22 height 22
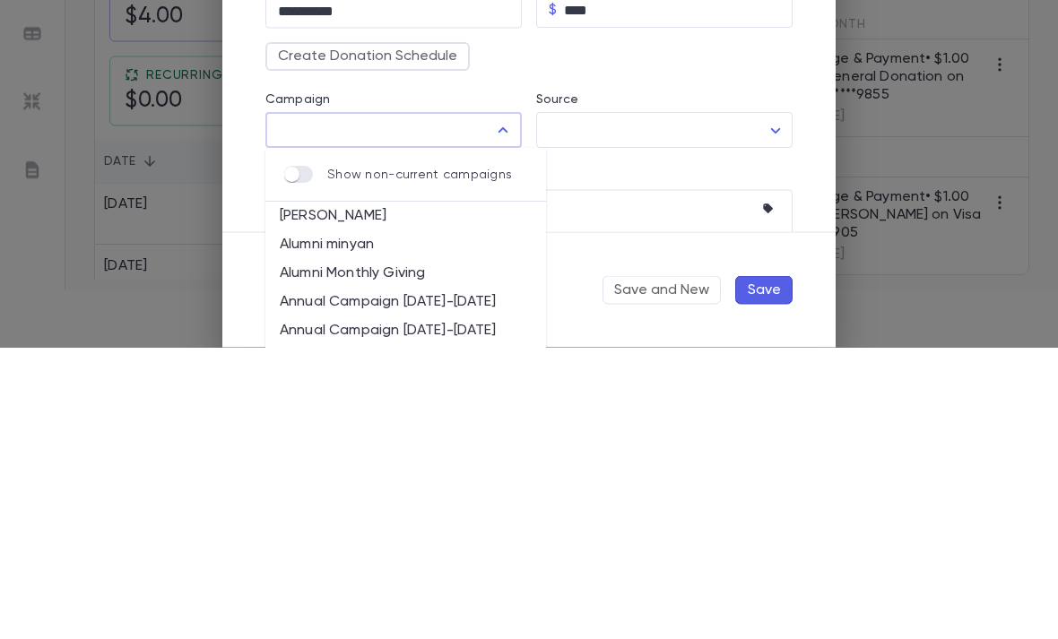
click at [401, 494] on li "Aliya LaTorah" at bounding box center [405, 508] width 281 height 29
type input "**********"
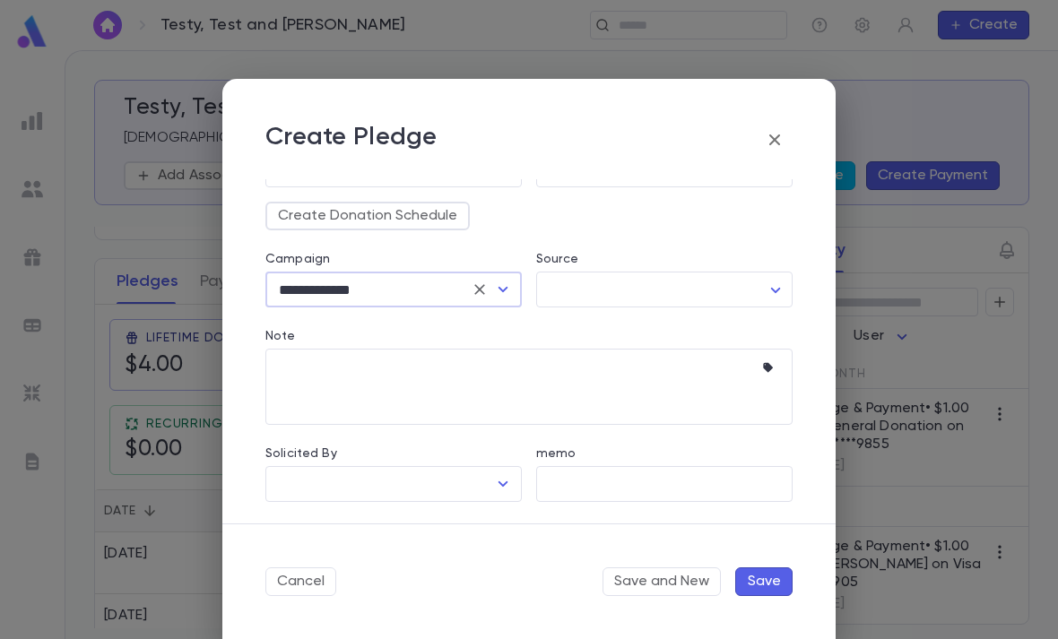
scroll to position [205, 0]
click at [763, 576] on button "Save" at bounding box center [763, 582] width 57 height 29
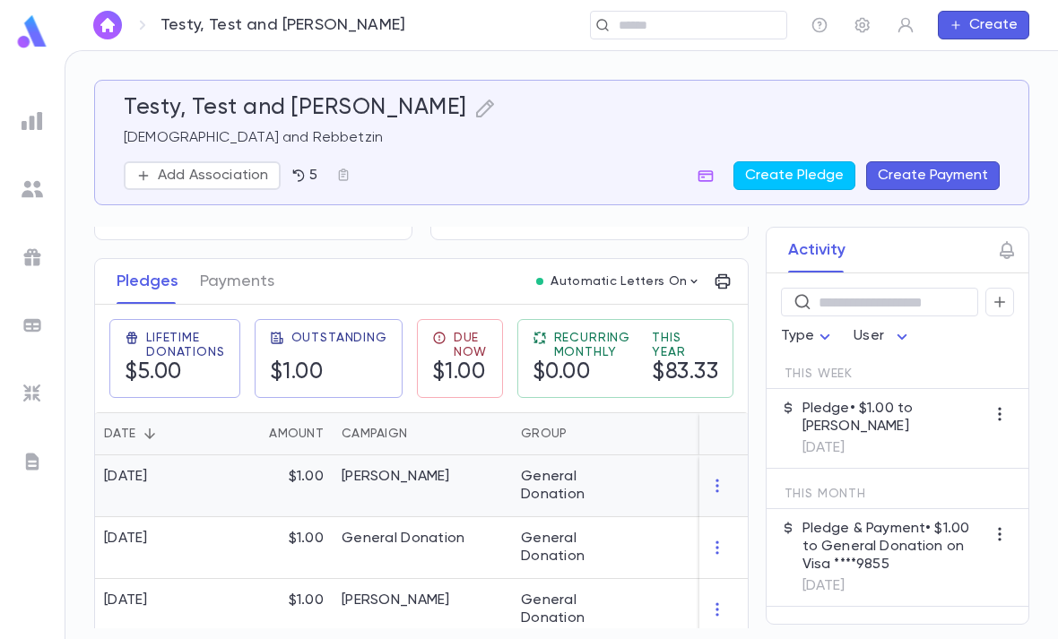
click at [629, 468] on div "General Donation" at bounding box center [579, 486] width 117 height 36
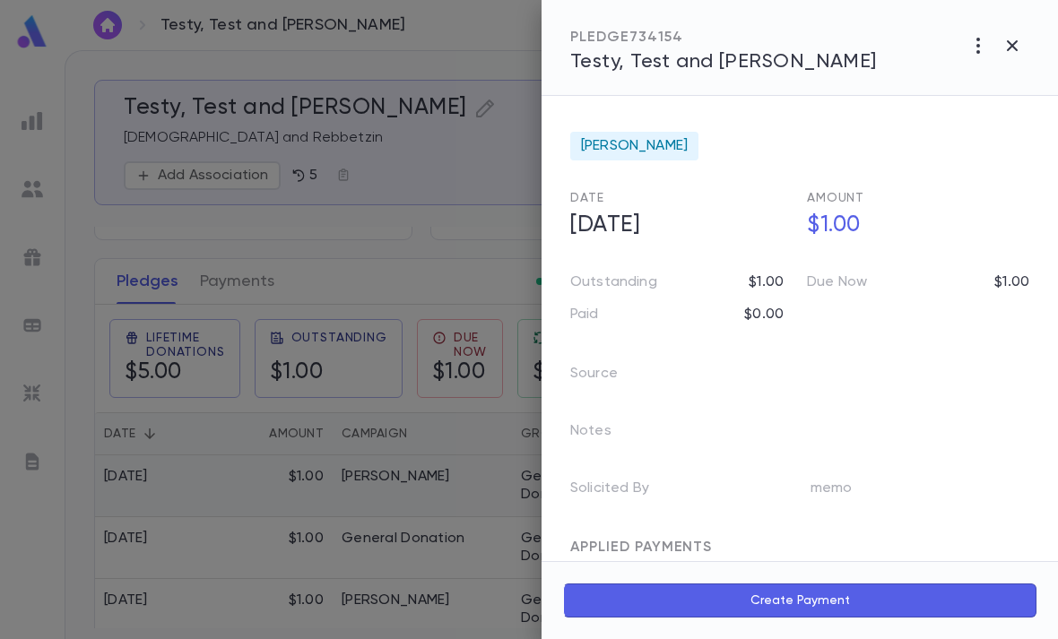
click at [958, 50] on div "PLEDGE 734154 Testy, Test and Testa" at bounding box center [800, 48] width 517 height 96
click at [977, 53] on icon "button" at bounding box center [979, 46] width 22 height 22
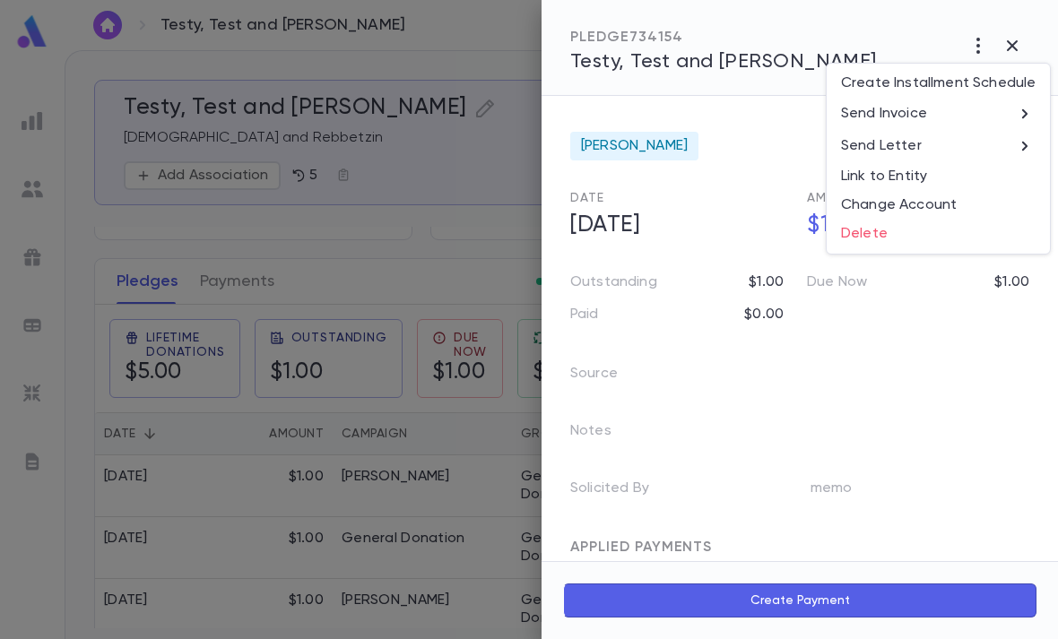
click at [942, 107] on li "Send Invoice" at bounding box center [938, 114] width 223 height 32
click at [1021, 104] on li "Email" at bounding box center [1013, 115] width 63 height 32
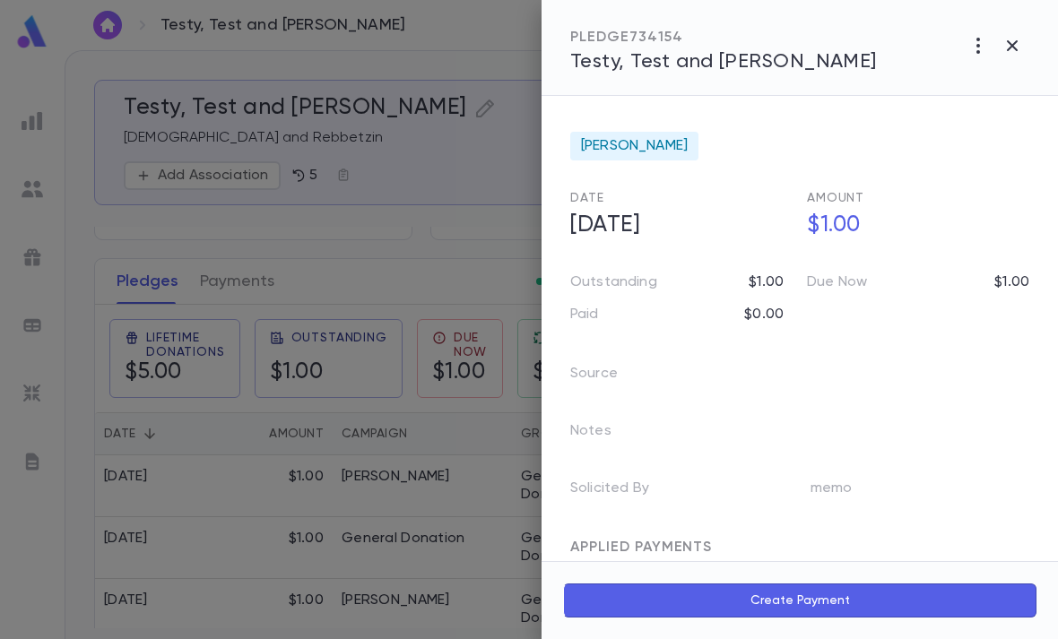
click at [443, 487] on div at bounding box center [529, 319] width 1058 height 639
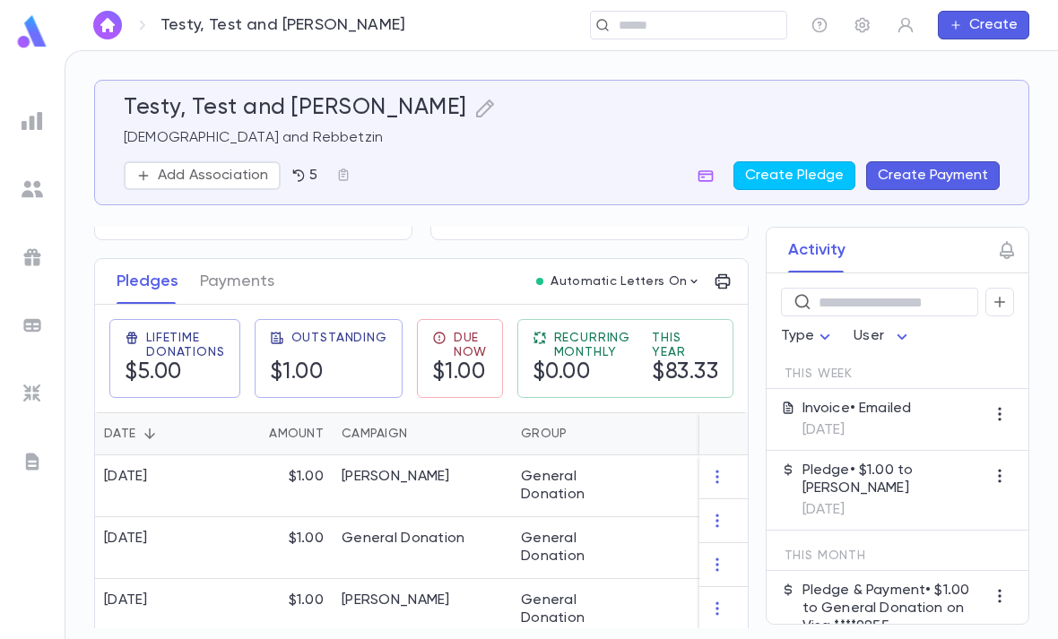
scroll to position [0, 0]
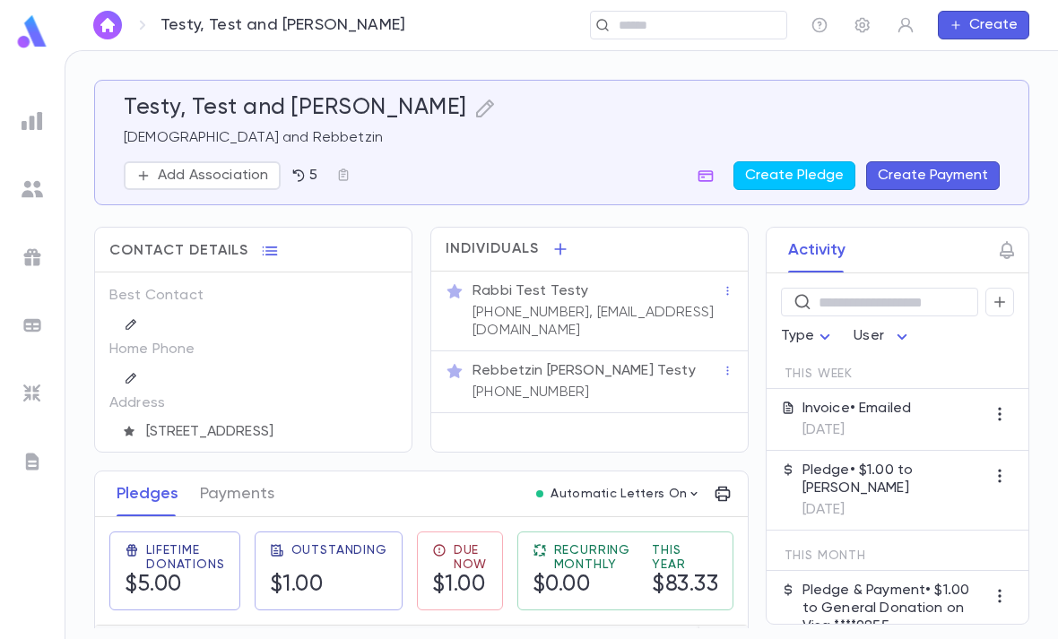
click at [704, 21] on input "text" at bounding box center [696, 25] width 166 height 17
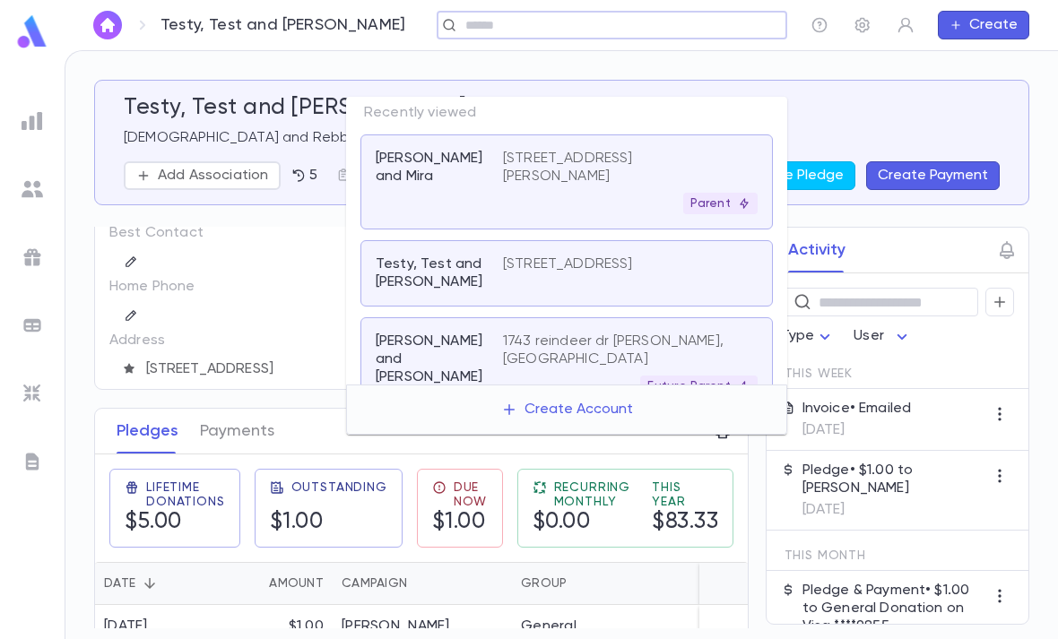
scroll to position [80, 0]
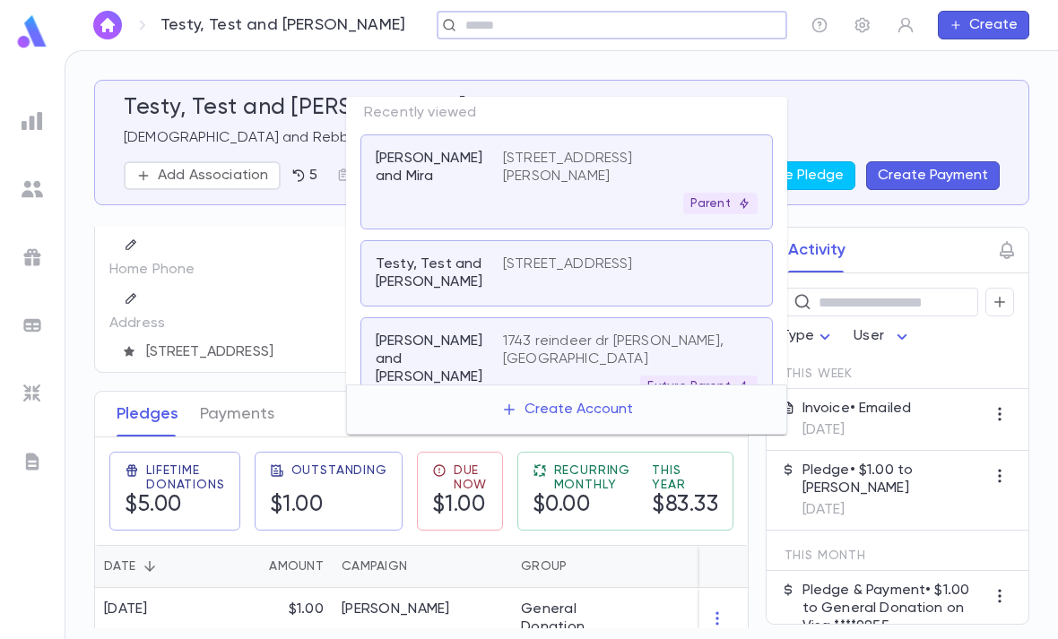
click at [718, 610] on icon "button" at bounding box center [717, 619] width 18 height 18
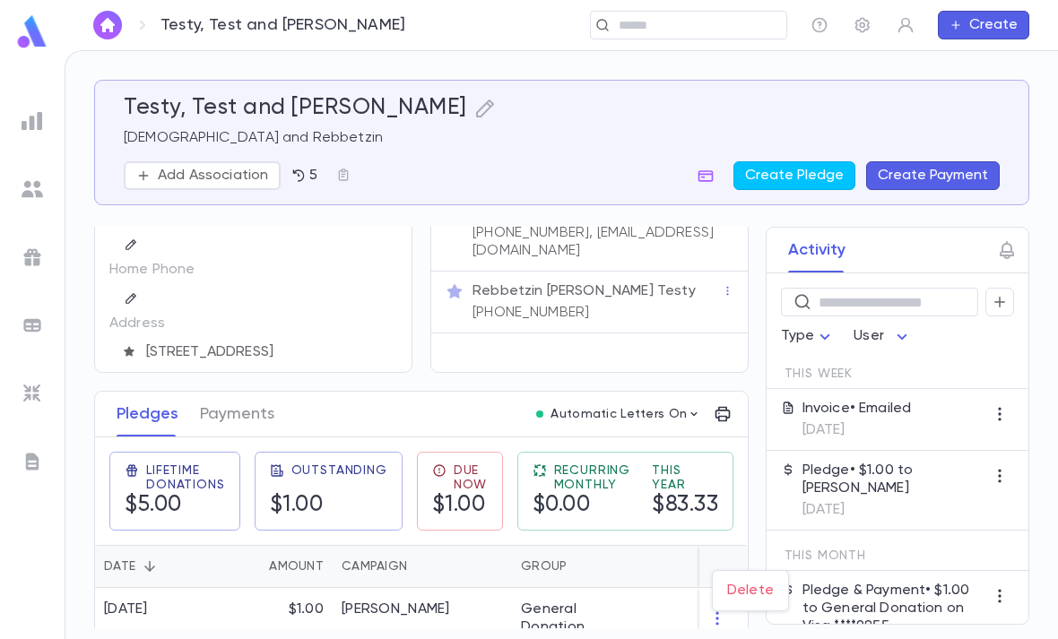
click at [733, 552] on div at bounding box center [529, 319] width 1058 height 639
click at [725, 610] on icon "button" at bounding box center [717, 619] width 18 height 18
click at [763, 587] on li "Delete" at bounding box center [750, 591] width 75 height 29
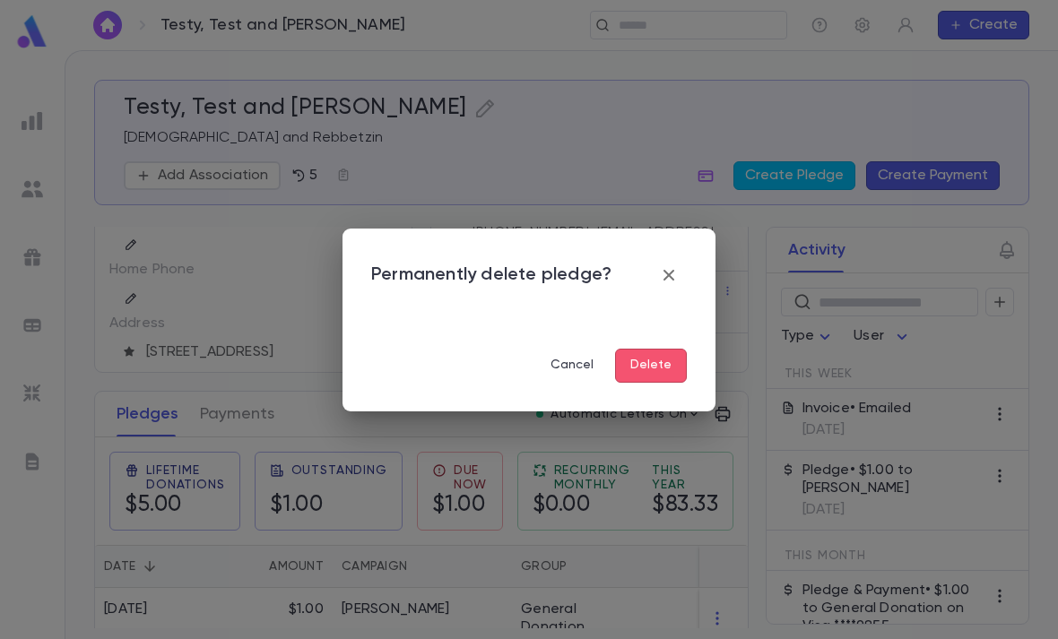
click at [668, 363] on button "Delete" at bounding box center [651, 366] width 72 height 34
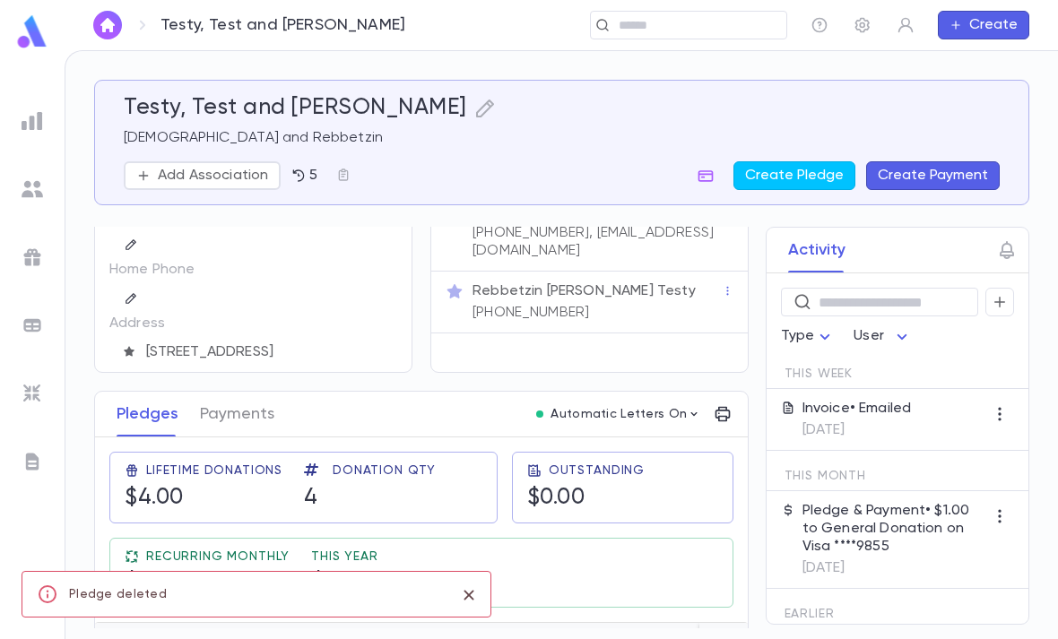
click at [682, 33] on input "text" at bounding box center [696, 25] width 166 height 17
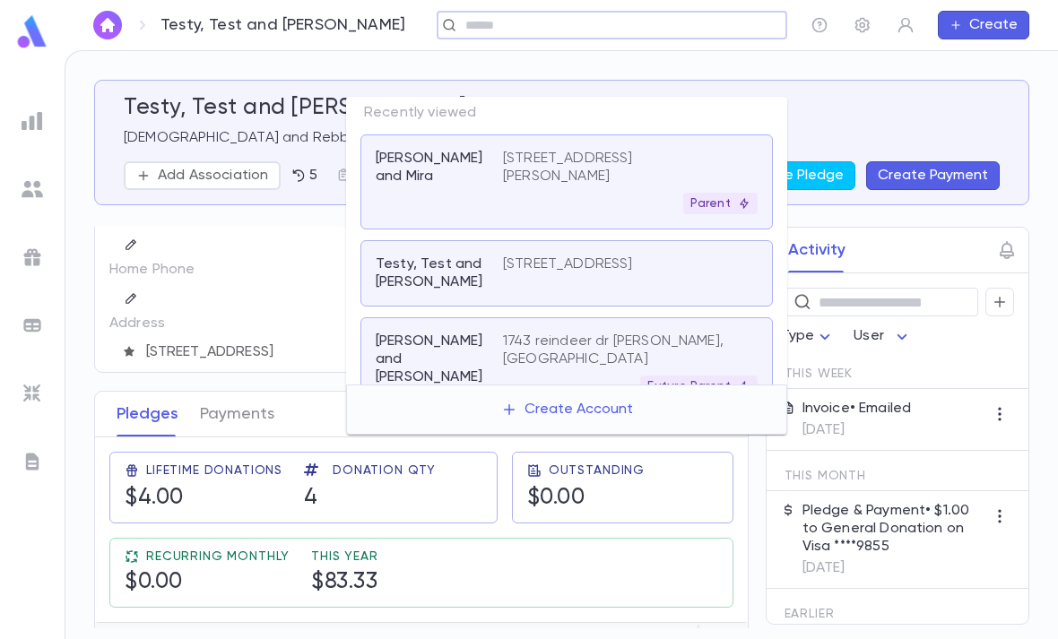
click at [587, 150] on p "[STREET_ADDRESS][PERSON_NAME]" at bounding box center [619, 168] width 233 height 36
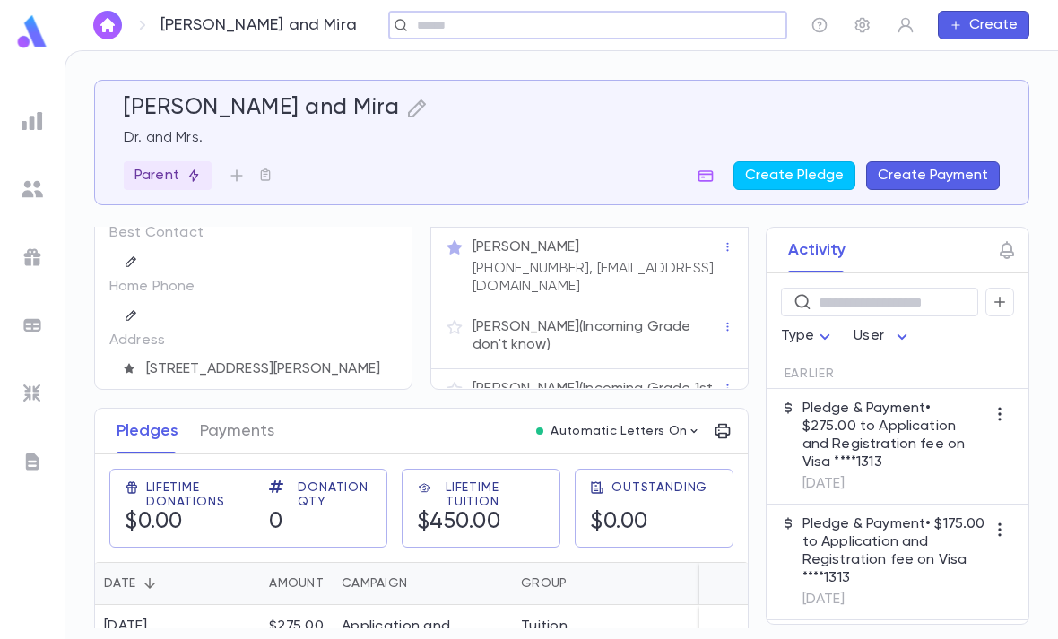
scroll to position [65, 0]
click at [725, 317] on icon "button" at bounding box center [728, 323] width 13 height 13
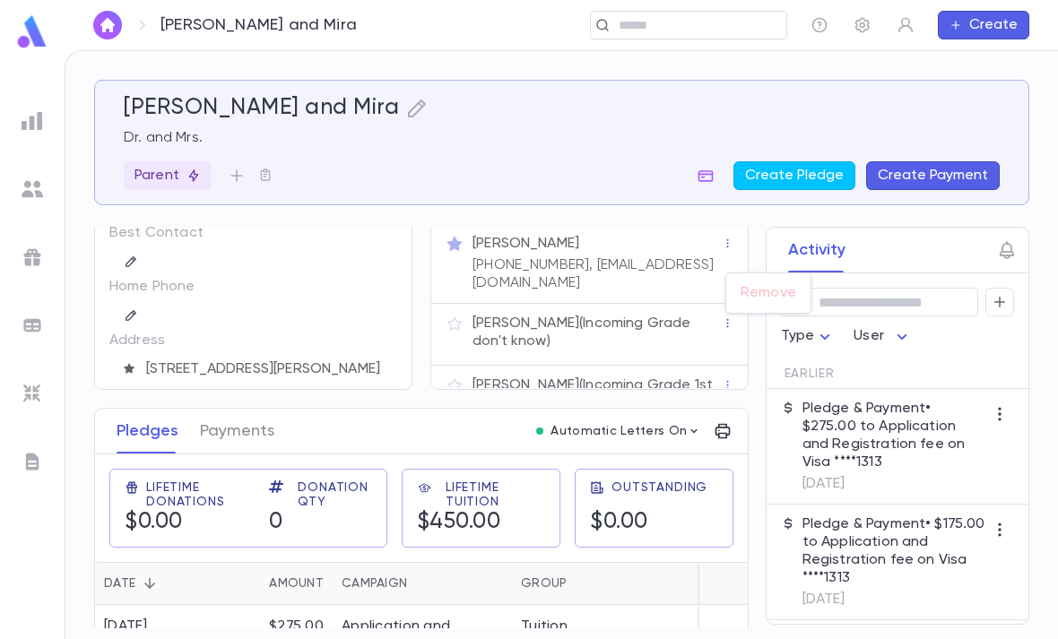
click at [768, 288] on ul "Remove" at bounding box center [768, 293] width 84 height 39
click at [615, 272] on div at bounding box center [529, 319] width 1058 height 639
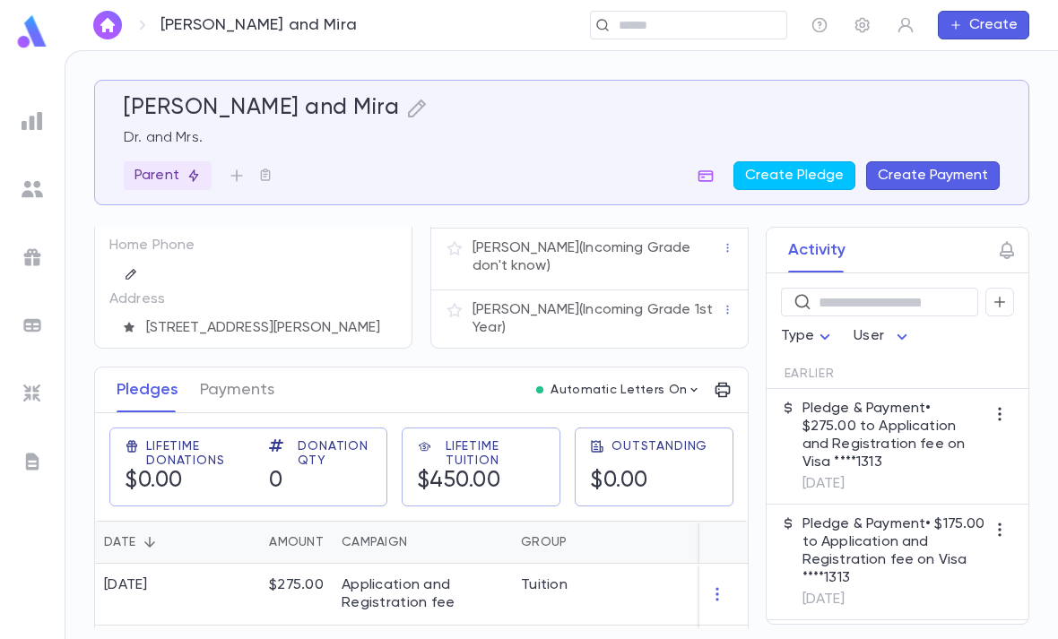
scroll to position [100, 0]
click at [731, 303] on icon "button" at bounding box center [728, 309] width 13 height 13
click at [636, 239] on div at bounding box center [529, 319] width 1058 height 639
click at [642, 239] on p "Yosef Cooper (Incoming Grade don't know)" at bounding box center [597, 257] width 249 height 36
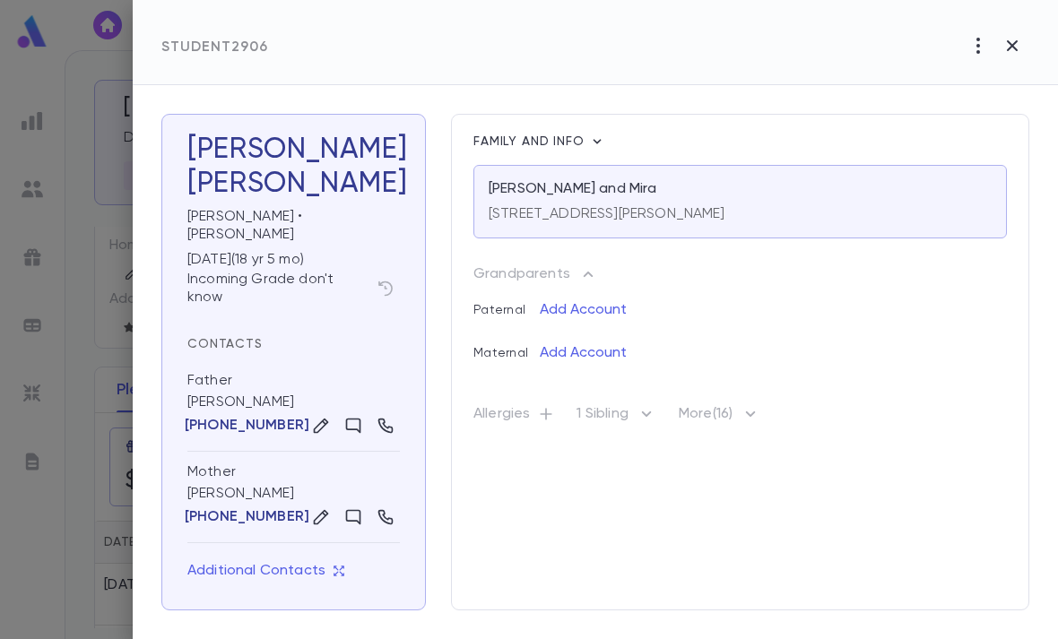
click at [974, 54] on icon "button" at bounding box center [979, 46] width 22 height 22
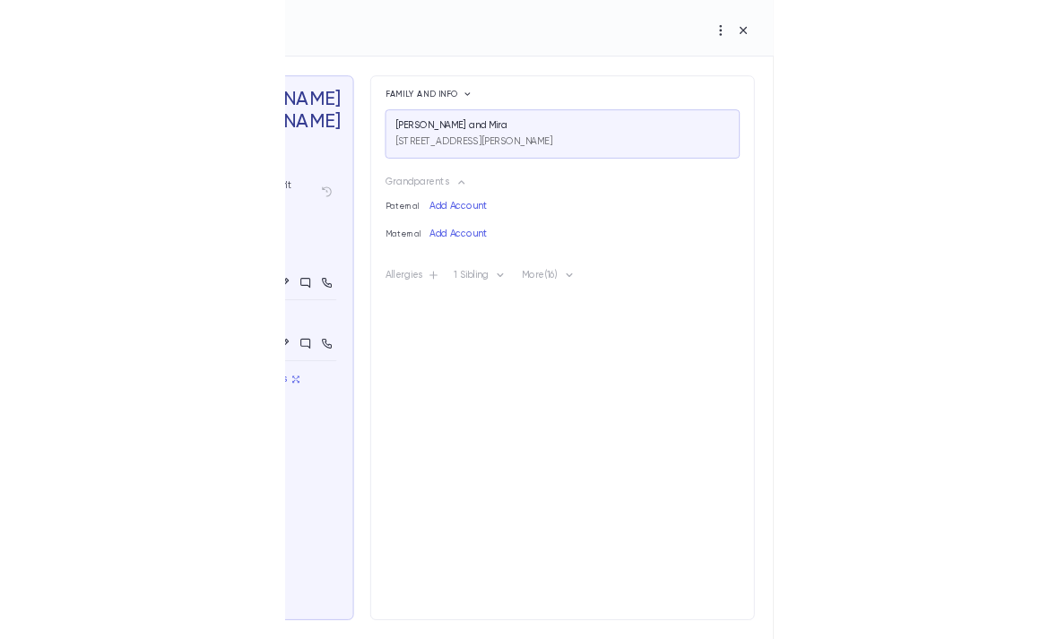
scroll to position [94, 0]
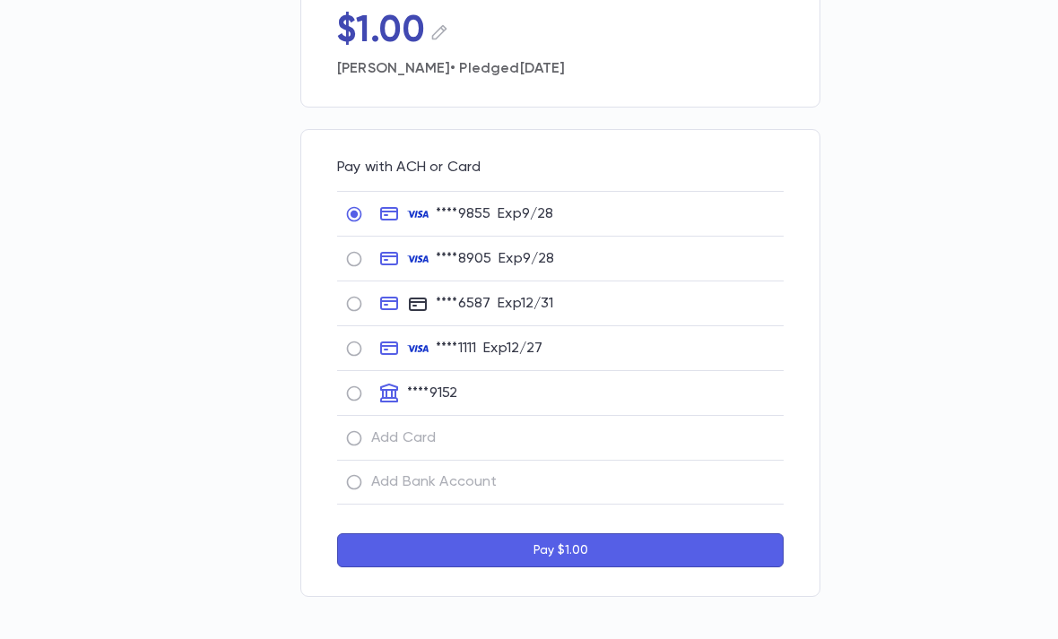
scroll to position [169, 0]
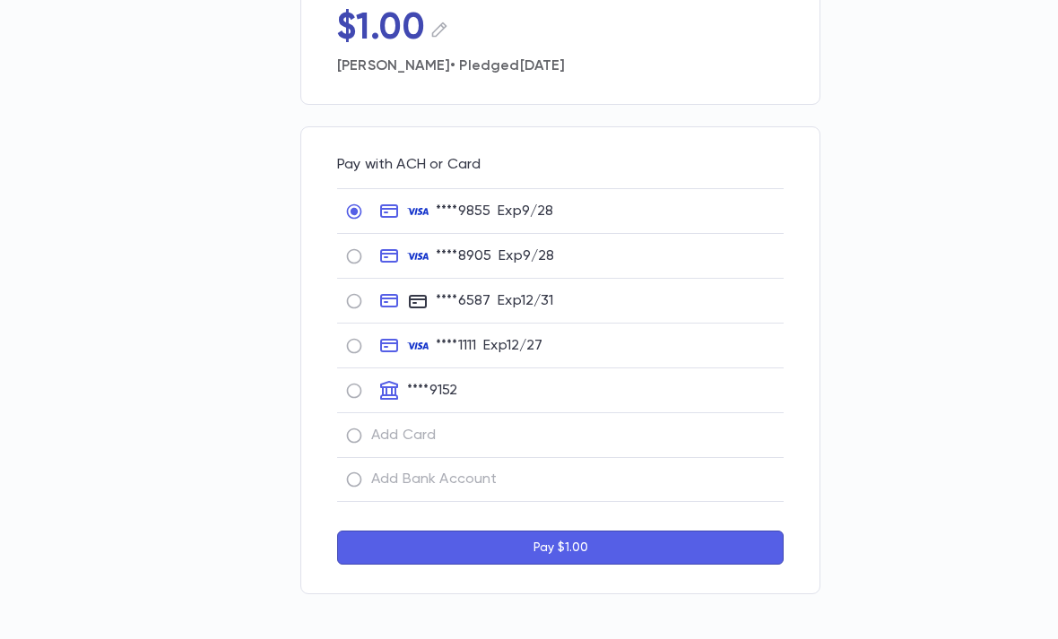
click at [623, 494] on div "Add Bank Account" at bounding box center [560, 479] width 447 height 45
click at [410, 476] on p "Add Bank Account" at bounding box center [434, 480] width 126 height 18
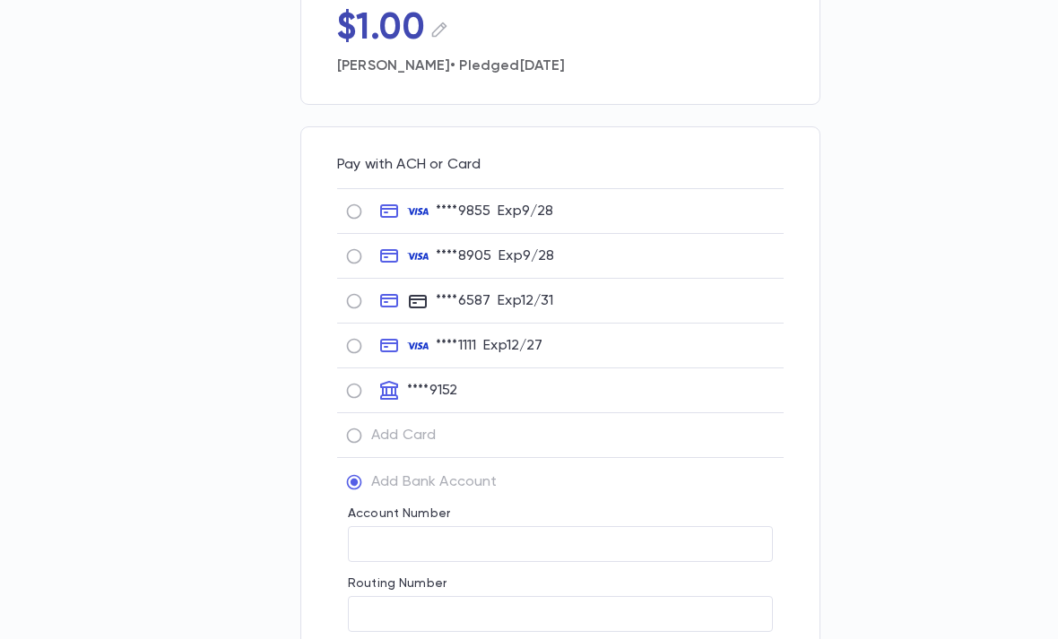
type input "**********"
type input "*****"
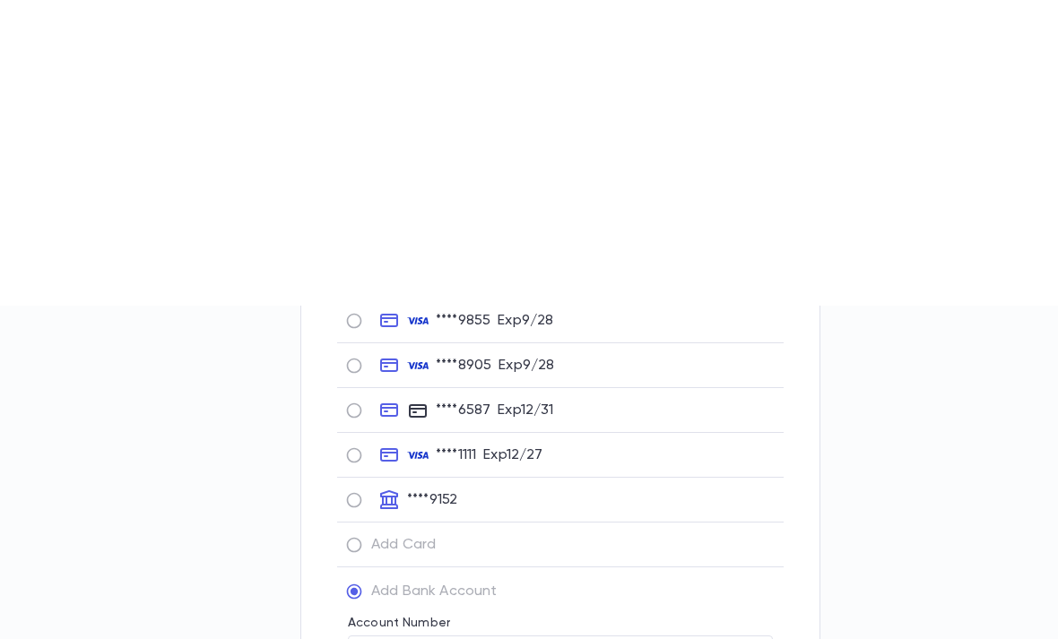
scroll to position [0, 0]
